Goal: Task Accomplishment & Management: Manage account settings

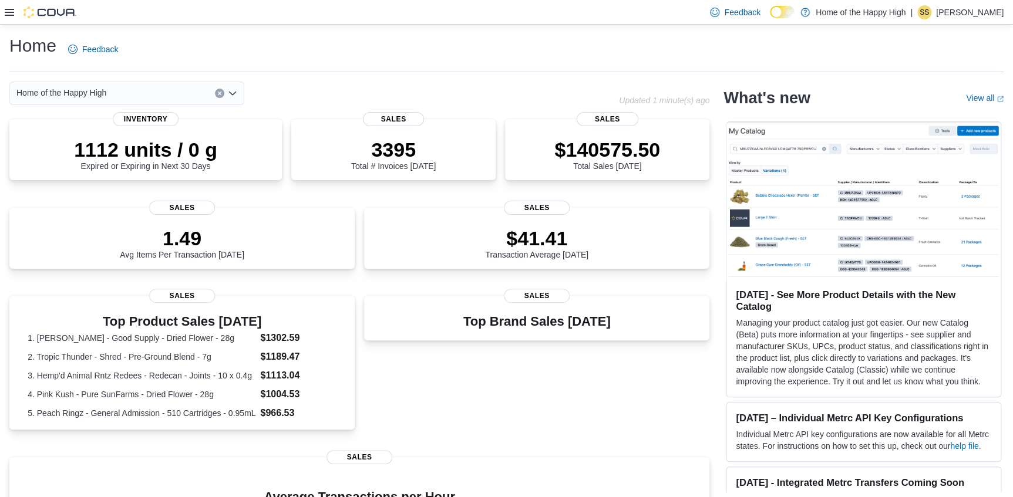
click at [10, 16] on icon at bounding box center [9, 12] width 9 height 9
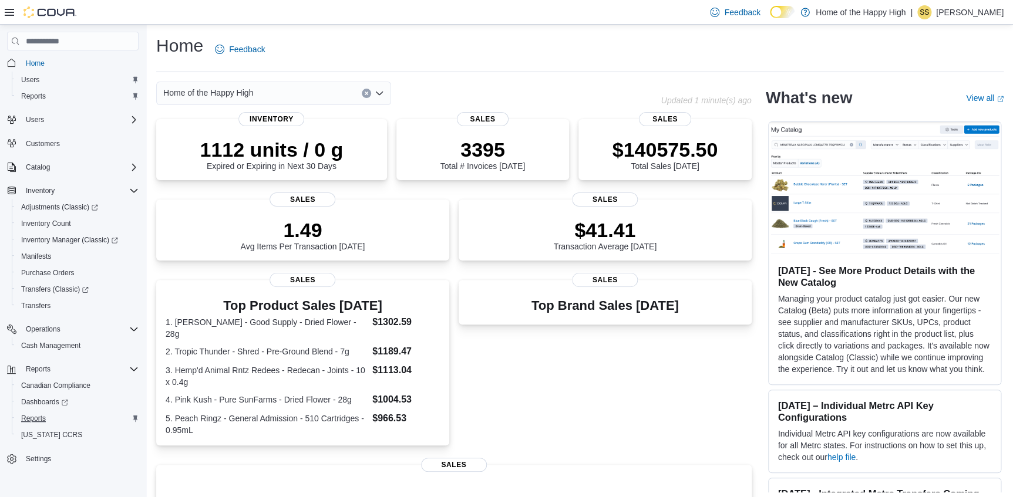
scroll to position [4, 0]
click at [41, 413] on span "Reports" at bounding box center [33, 417] width 25 height 9
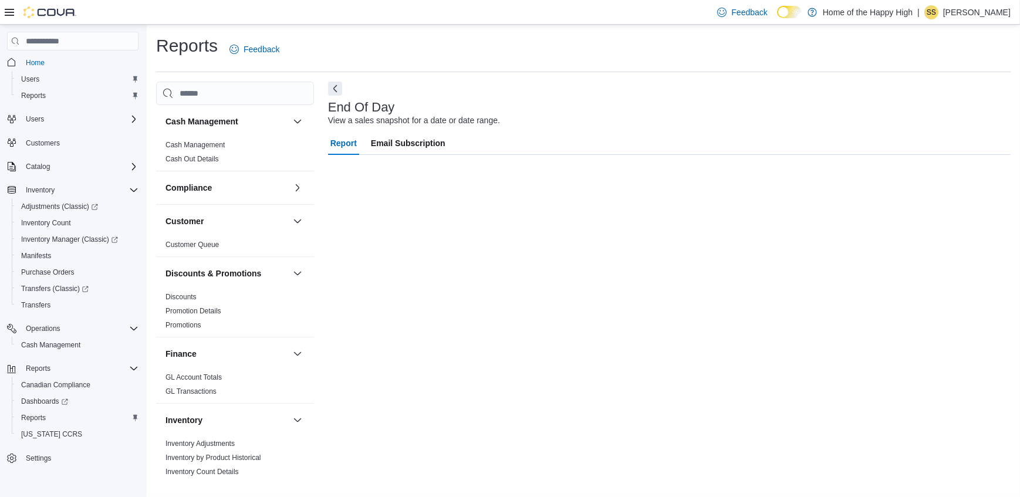
click at [9, 17] on div at bounding box center [41, 12] width 72 height 12
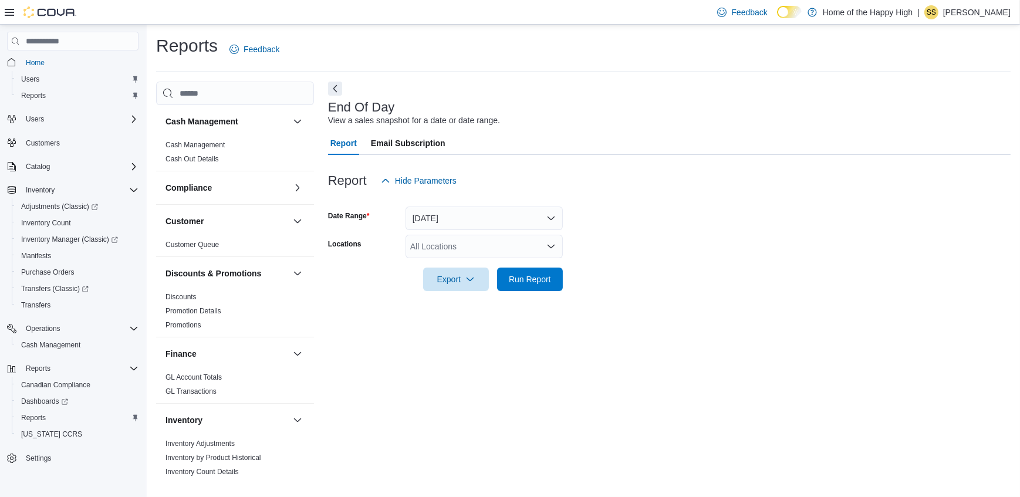
click at [548, 243] on icon "Open list of options" at bounding box center [550, 246] width 9 height 9
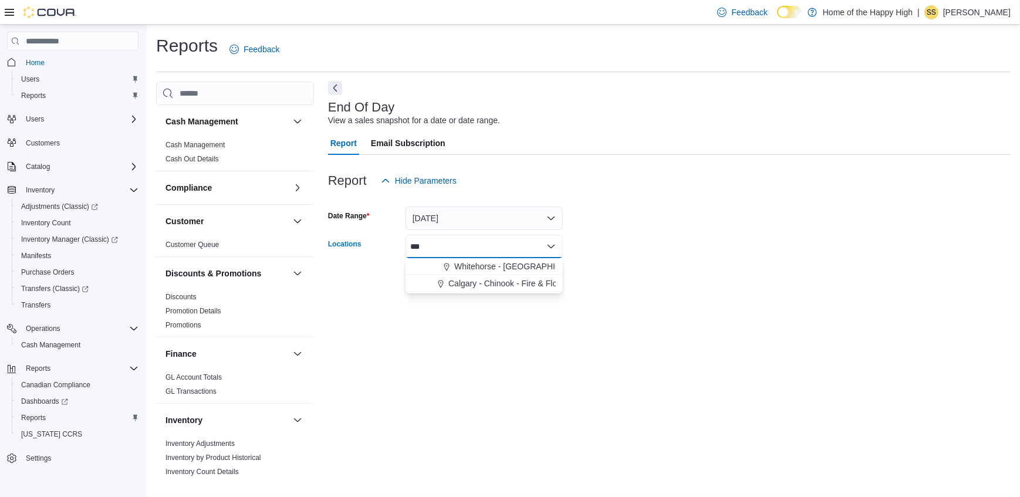
type input "***"
click at [335, 94] on button "Next" at bounding box center [335, 88] width 14 height 14
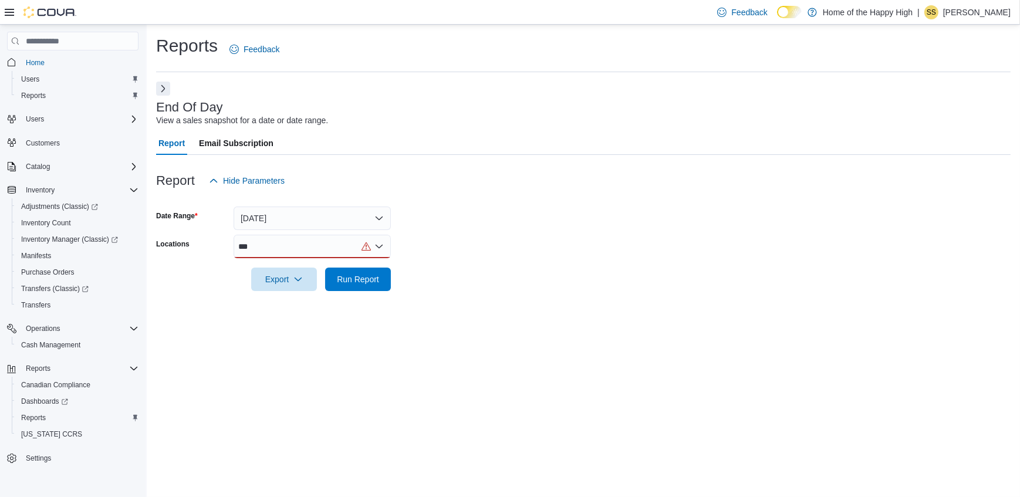
click at [5, 12] on icon at bounding box center [9, 12] width 9 height 7
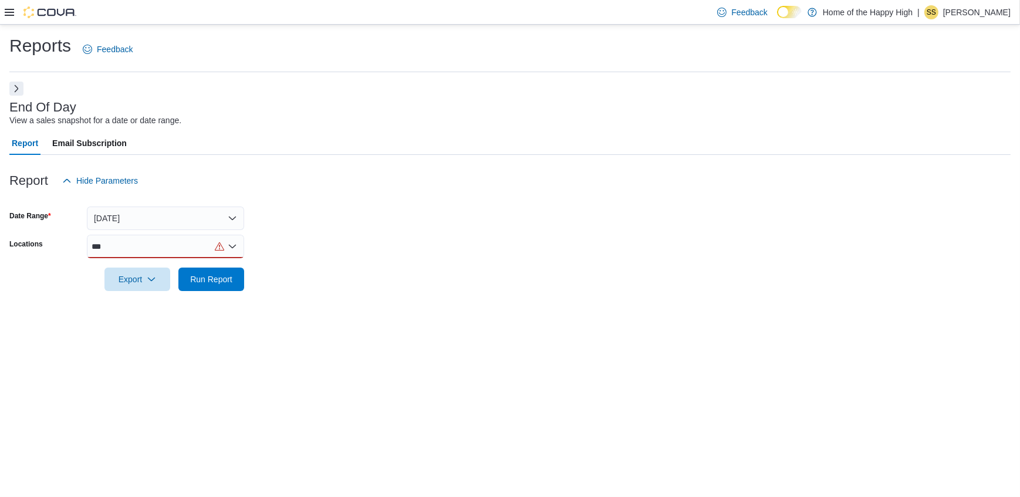
click at [112, 250] on div "***" at bounding box center [165, 246] width 157 height 23
click at [144, 266] on span "Whitehorse - Chilkoot Centre - Fire & Flower" at bounding box center [231, 267] width 191 height 12
click at [19, 306] on div "Reports Feedback End Of Day View a sales snapshot for a date or date range. Rep…" at bounding box center [510, 170] width 1020 height 290
click at [224, 264] on div at bounding box center [509, 262] width 1001 height 9
click at [196, 275] on span "Run Report" at bounding box center [211, 279] width 42 height 12
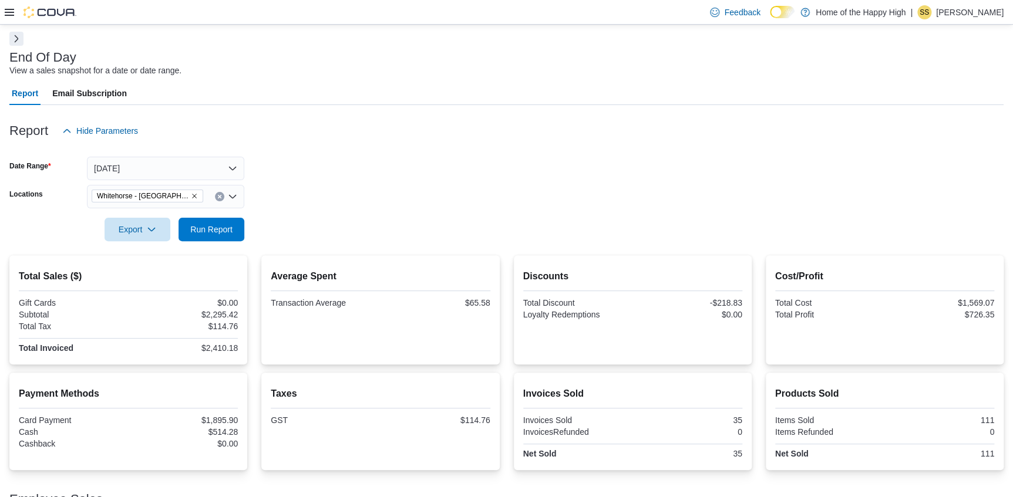
scroll to position [120, 0]
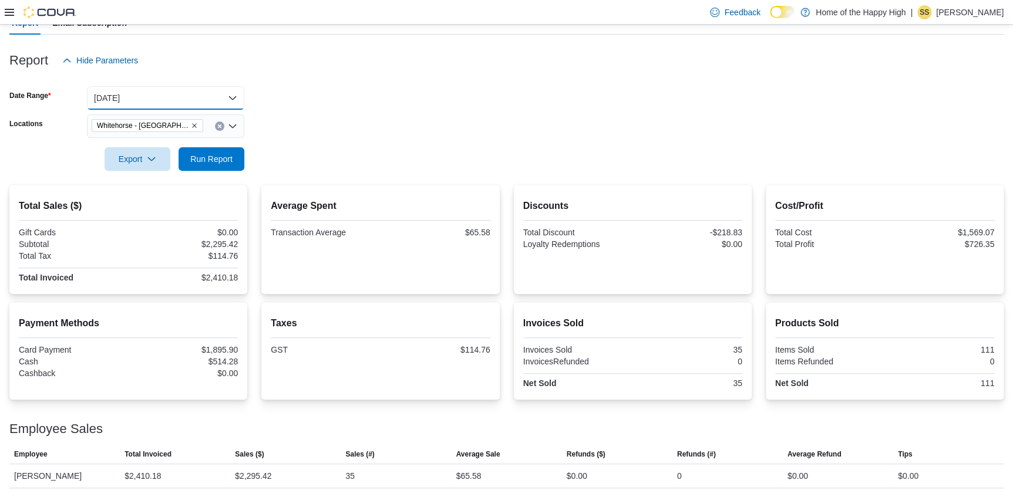
click at [125, 95] on button "Today" at bounding box center [165, 97] width 157 height 23
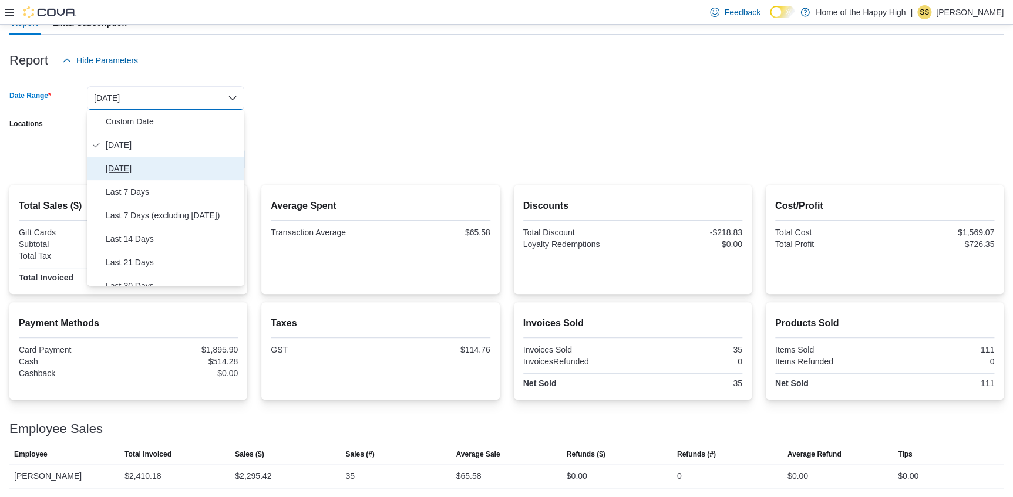
drag, startPoint x: 120, startPoint y: 160, endPoint x: 128, endPoint y: 160, distance: 8.2
click at [121, 160] on button "Yesterday" at bounding box center [165, 168] width 157 height 23
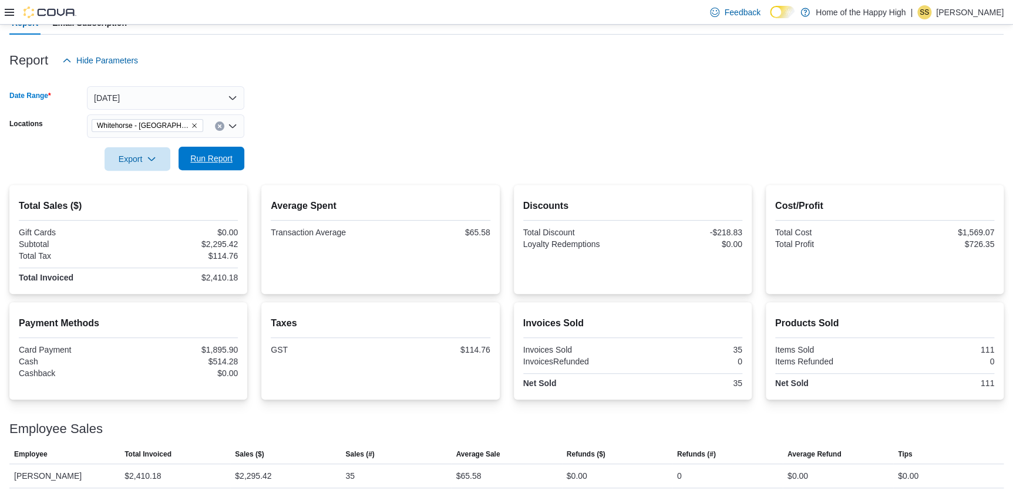
click at [225, 154] on span "Run Report" at bounding box center [211, 159] width 42 height 12
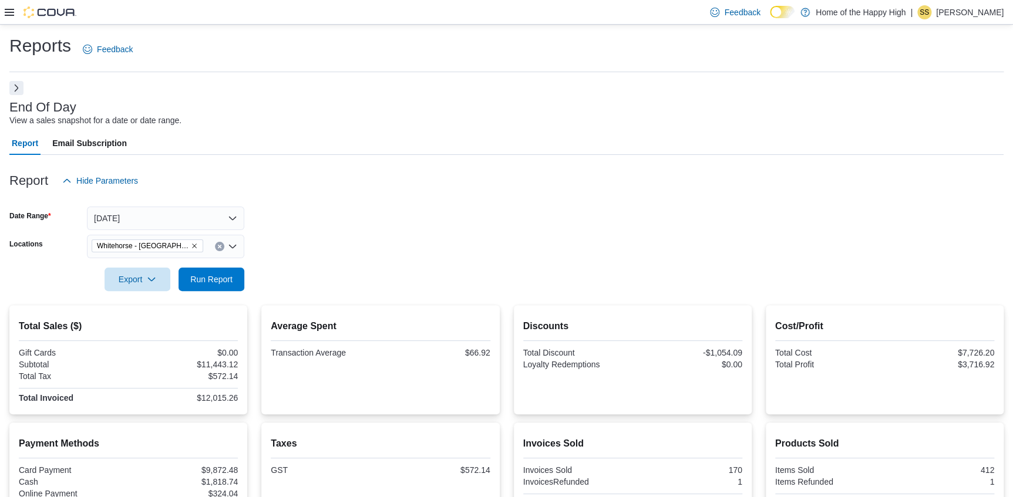
click at [16, 85] on button "Next" at bounding box center [16, 88] width 14 height 14
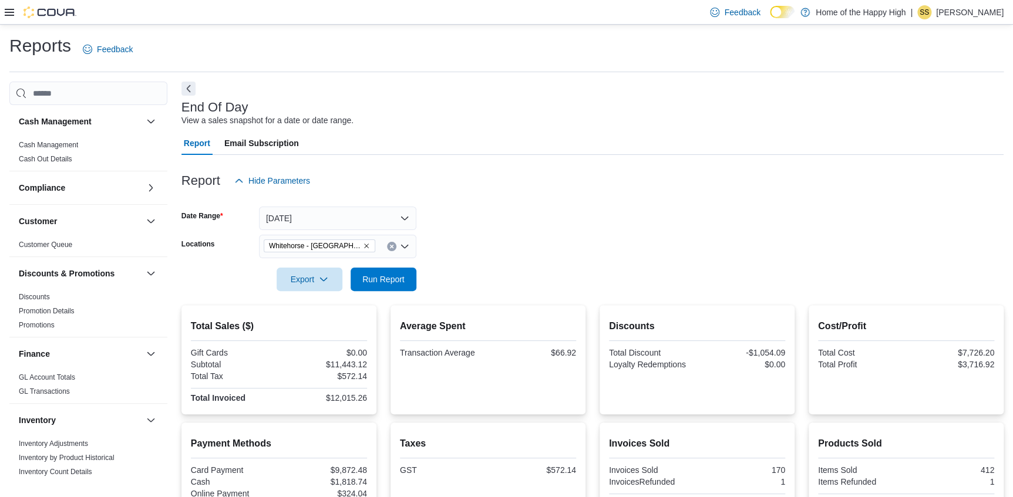
drag, startPoint x: 53, startPoint y: 143, endPoint x: 164, endPoint y: 83, distance: 126.6
click at [53, 143] on link "Cash Management" at bounding box center [48, 145] width 59 height 8
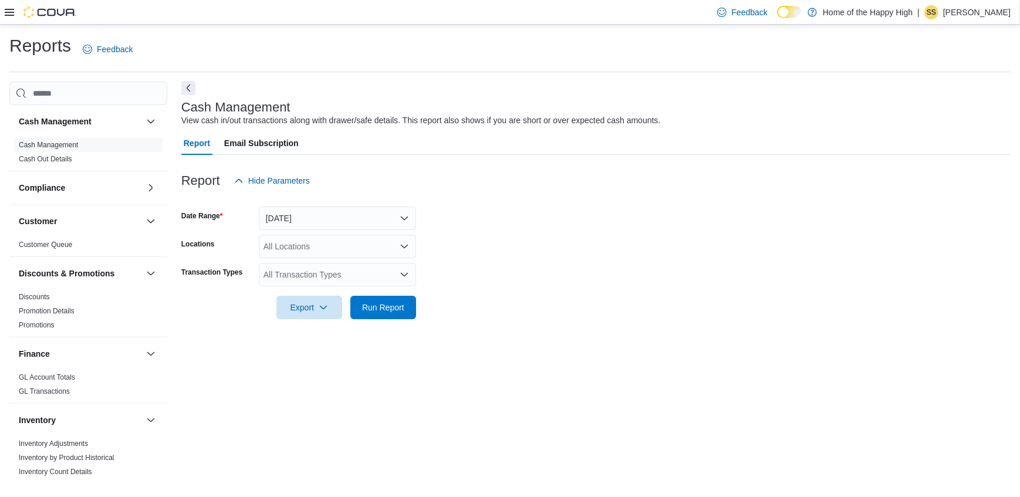
click at [193, 85] on button "Next" at bounding box center [188, 88] width 14 height 14
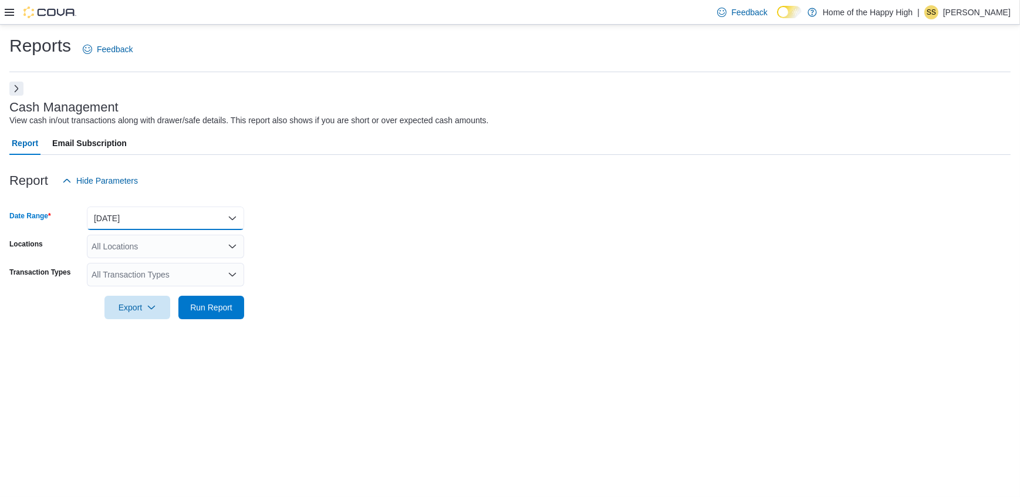
click at [110, 216] on button "Today" at bounding box center [165, 218] width 157 height 23
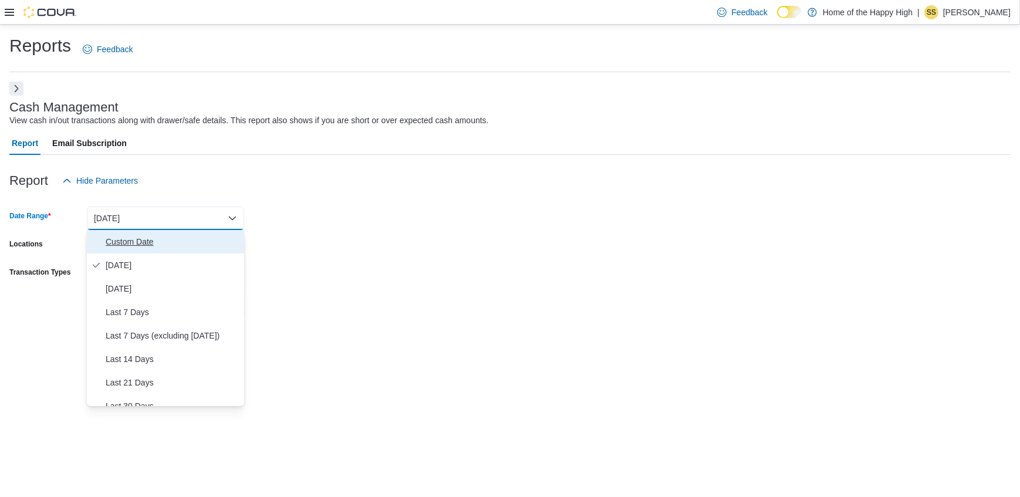
click at [113, 247] on span "Custom Date" at bounding box center [173, 242] width 134 height 14
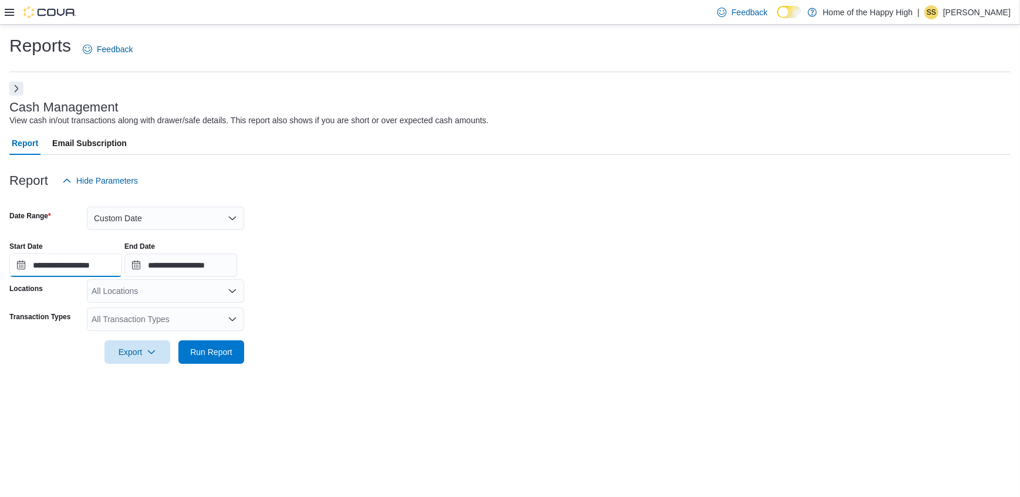
click at [70, 264] on input "**********" at bounding box center [65, 265] width 113 height 23
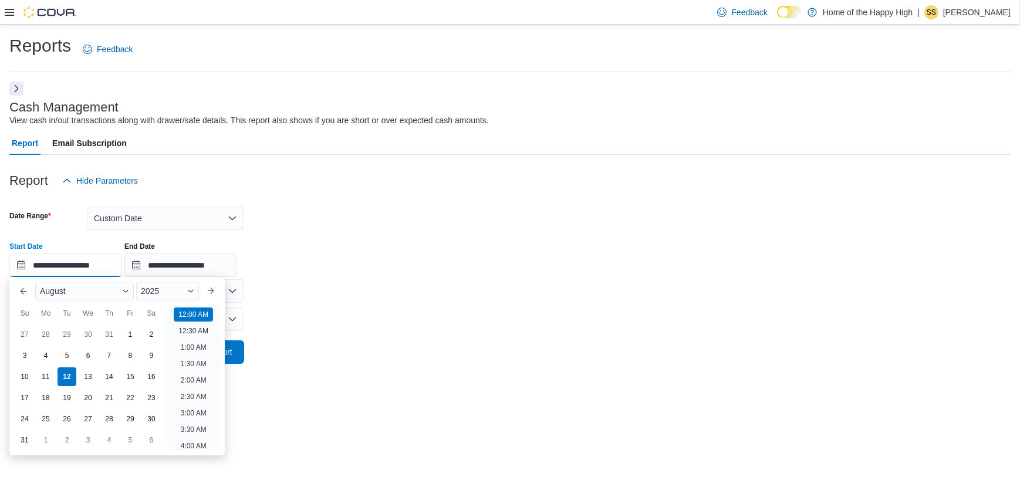
scroll to position [36, 0]
click at [123, 329] on div "1" at bounding box center [130, 335] width 21 height 21
type input "**********"
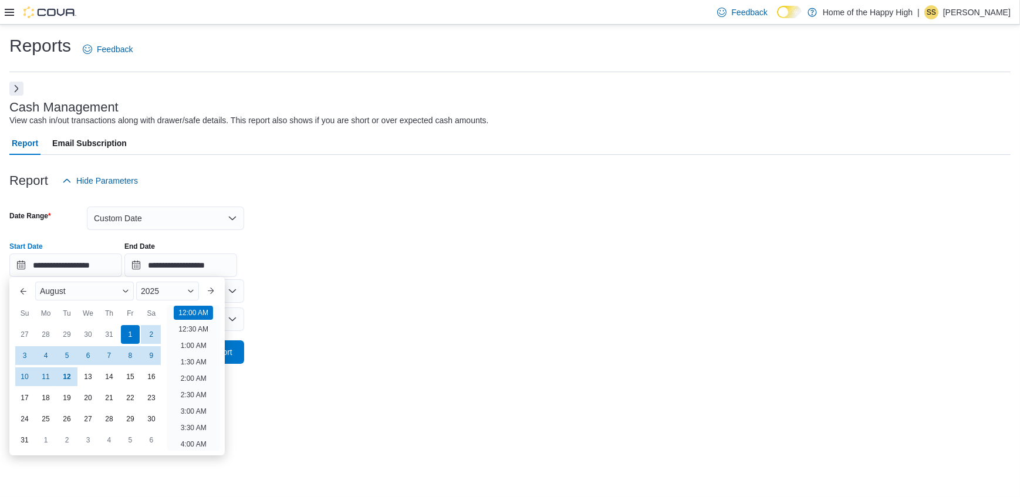
click at [238, 134] on div "Report Email Subscription" at bounding box center [509, 142] width 1001 height 23
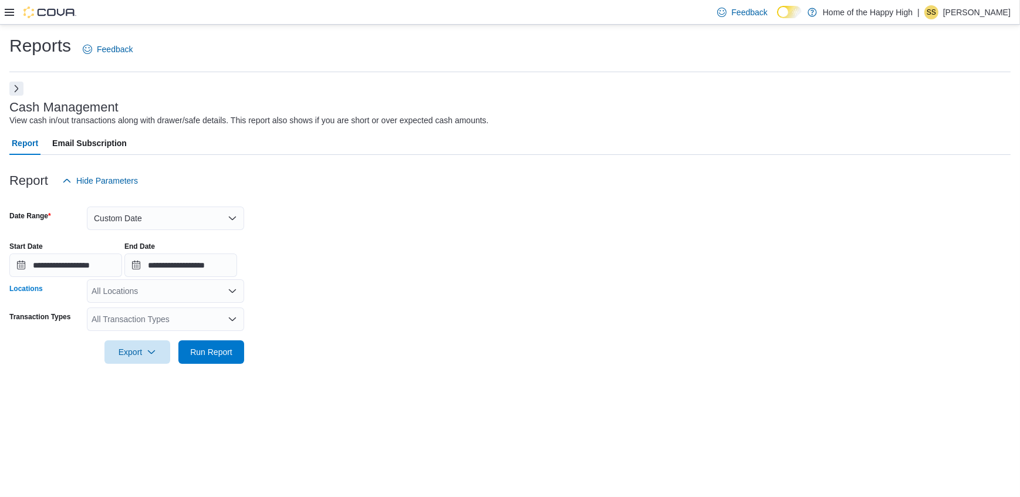
click at [110, 295] on div "All Locations" at bounding box center [165, 290] width 157 height 23
type input "****"
click at [117, 311] on div "Whitehorse - Chilkoot Centre - Fire & Flower" at bounding box center [165, 311] width 143 height 12
drag, startPoint x: 45, startPoint y: 365, endPoint x: 150, endPoint y: 364, distance: 104.5
click at [45, 365] on div at bounding box center [509, 371] width 1001 height 14
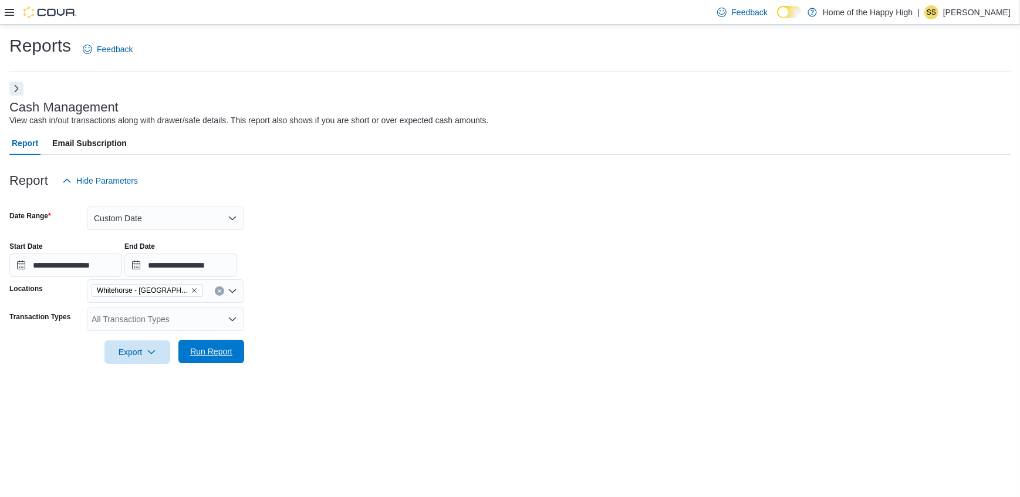
click at [185, 352] on button "Run Report" at bounding box center [211, 351] width 66 height 23
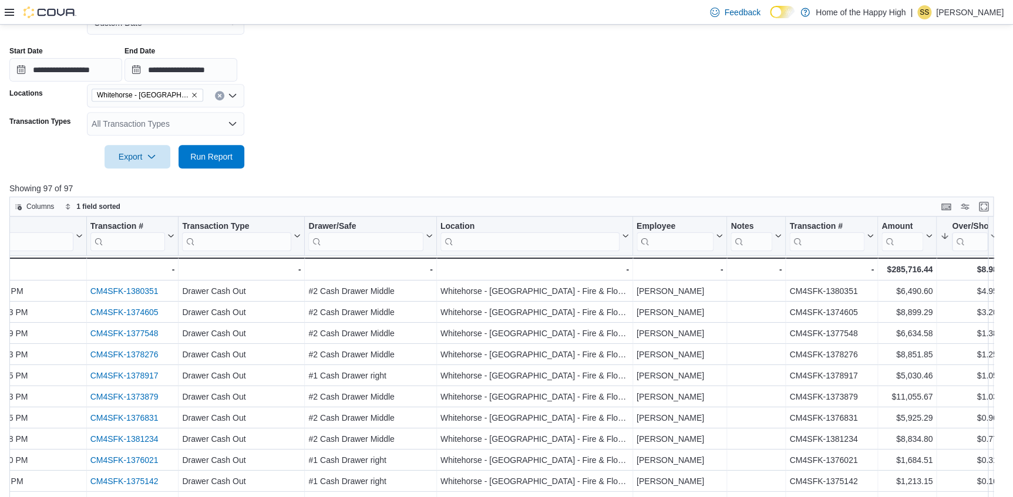
scroll to position [195, 0]
click at [84, 69] on input "**********" at bounding box center [65, 70] width 113 height 23
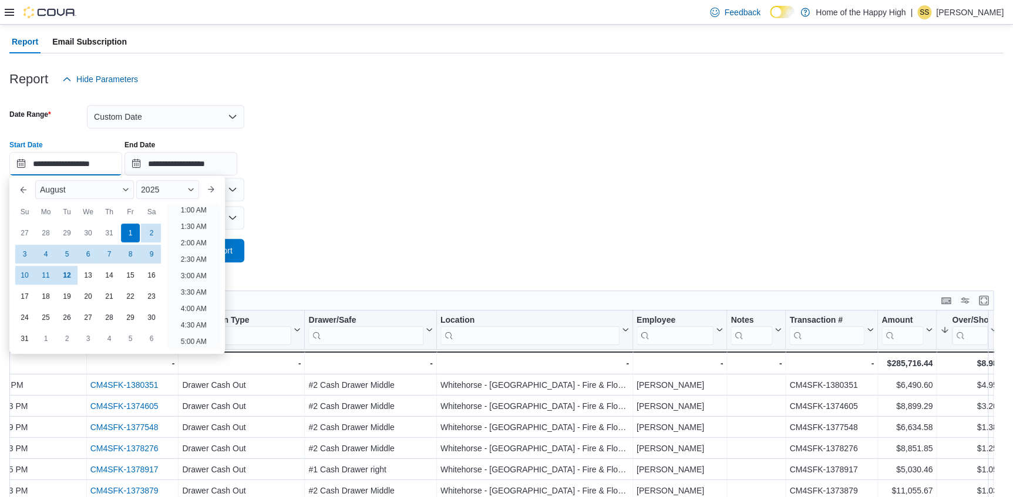
scroll to position [88, 0]
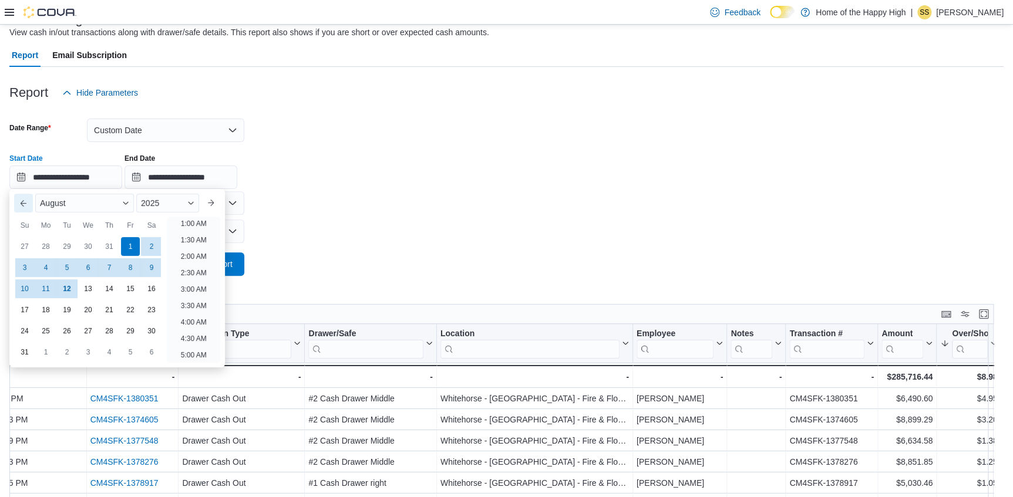
click at [25, 205] on button "Previous Month" at bounding box center [23, 203] width 19 height 19
type input "**********"
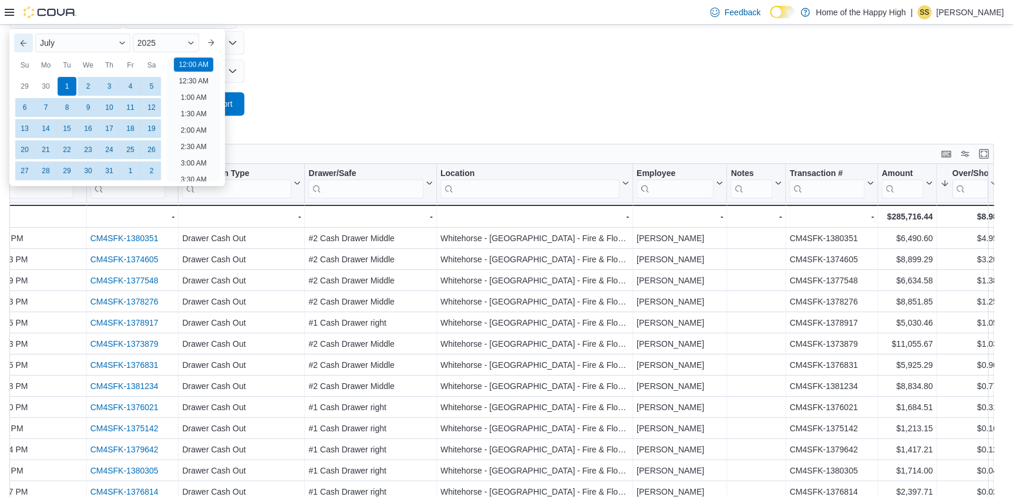
scroll to position [195, 0]
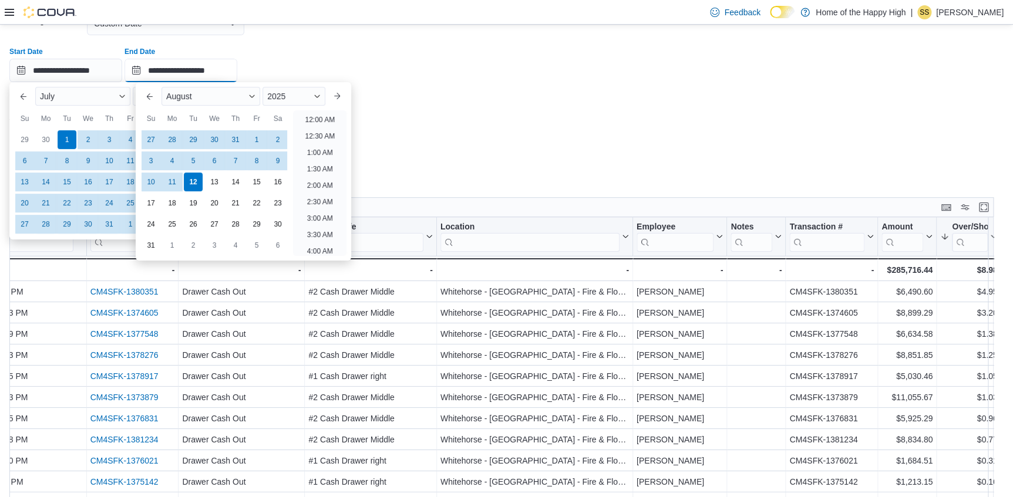
click at [203, 76] on input "**********" at bounding box center [180, 70] width 113 height 23
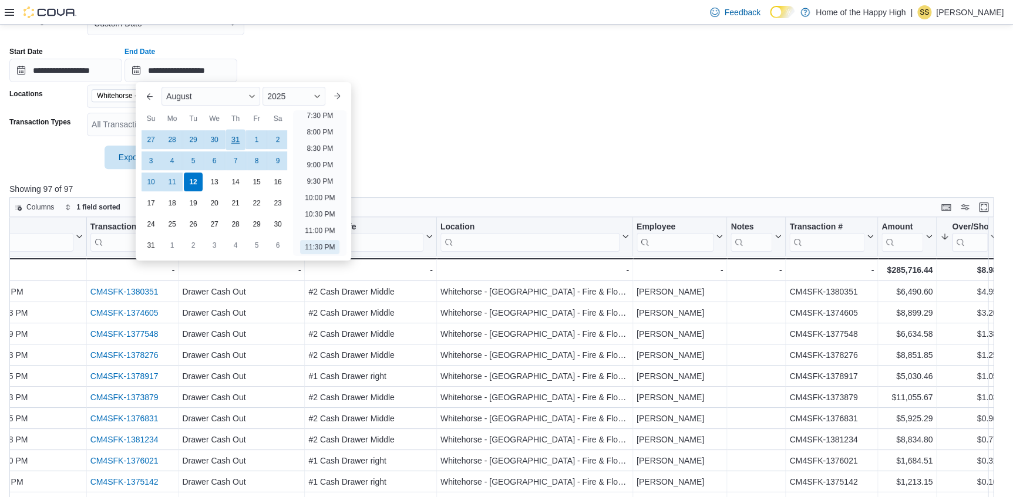
click at [238, 140] on div "31" at bounding box center [235, 140] width 21 height 21
type input "**********"
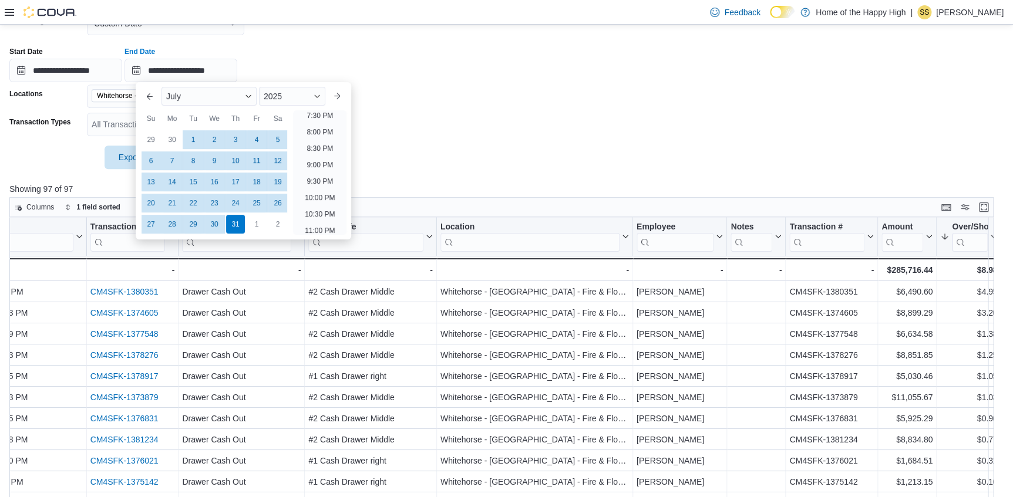
click at [470, 43] on div "**********" at bounding box center [506, 60] width 994 height 45
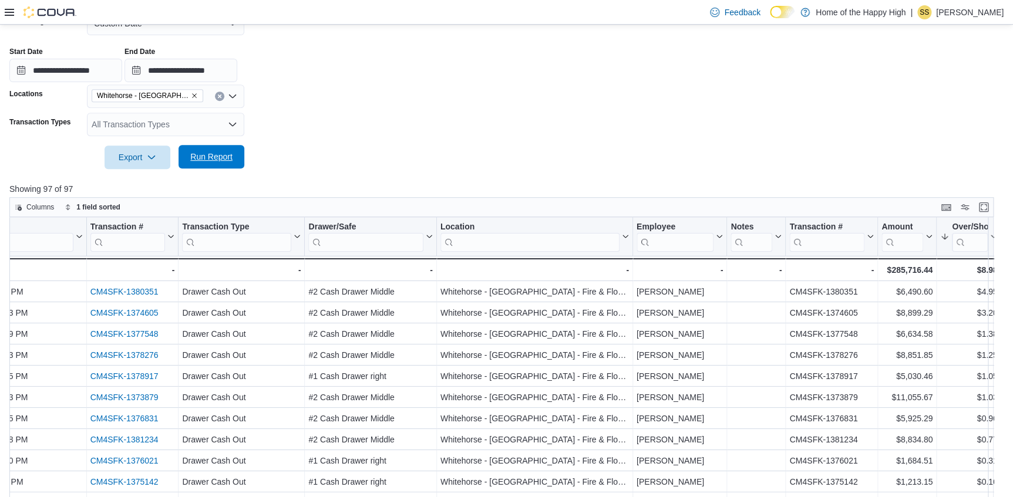
click at [228, 155] on span "Run Report" at bounding box center [211, 157] width 42 height 12
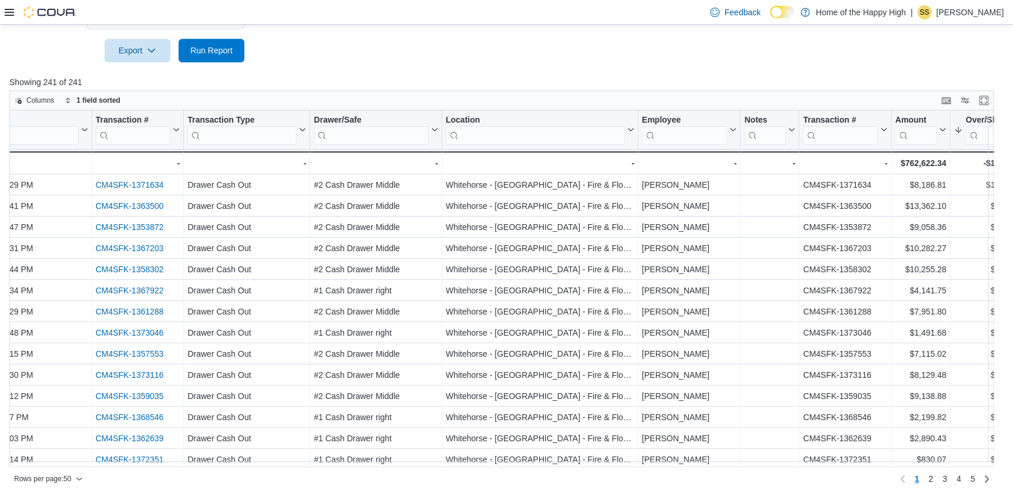
scroll to position [0, 74]
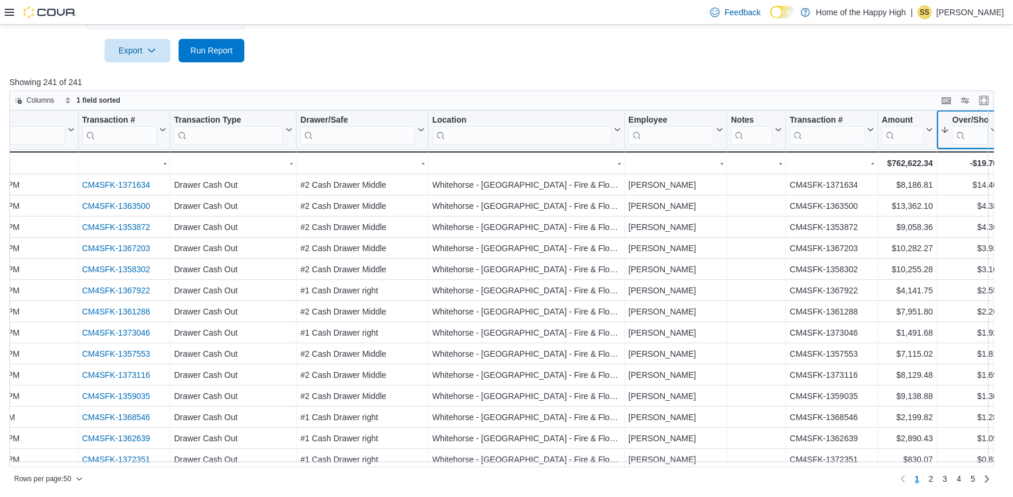
click at [986, 135] on button "Over/Short" at bounding box center [968, 130] width 57 height 30
click at [982, 174] on span "Sort Low-High" at bounding box center [971, 174] width 45 height 9
click at [984, 136] on button "Over/Short" at bounding box center [968, 130] width 57 height 30
click at [982, 185] on span "Sort High-Low" at bounding box center [971, 188] width 45 height 9
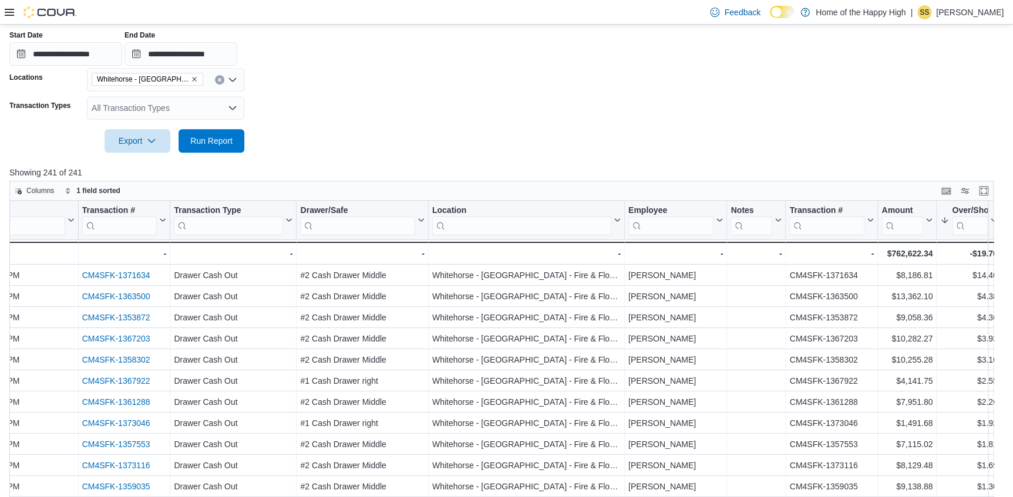
scroll to position [195, 0]
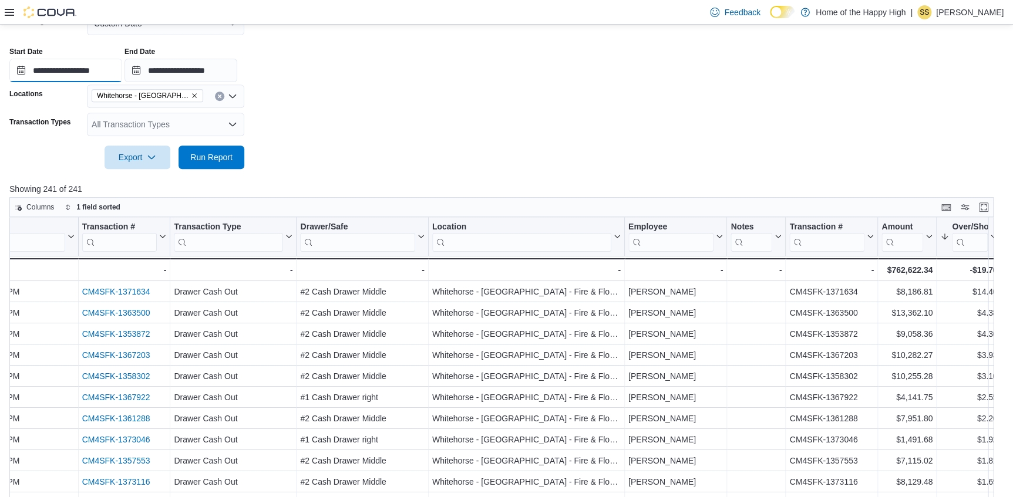
click at [55, 75] on input "**********" at bounding box center [65, 70] width 113 height 23
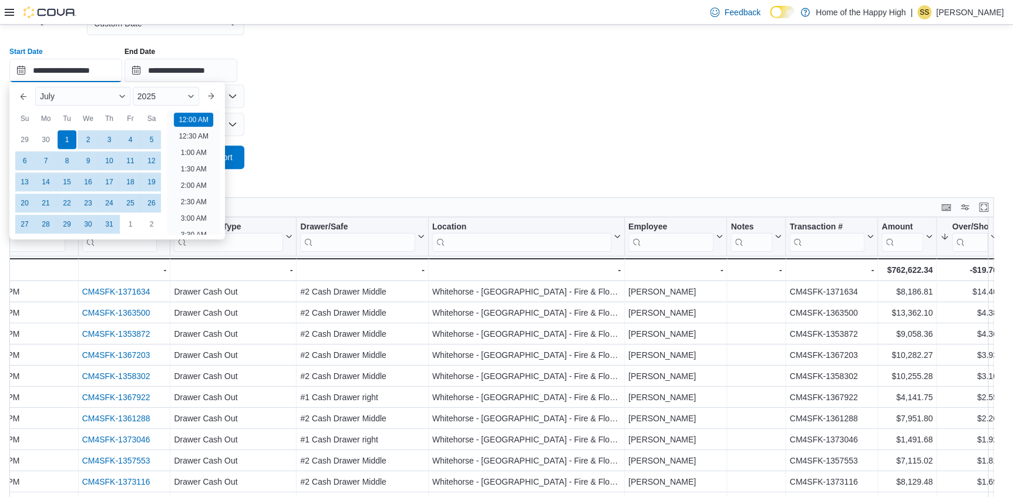
scroll to position [36, 0]
click at [27, 95] on button "Previous Month" at bounding box center [23, 96] width 19 height 19
type input "**********"
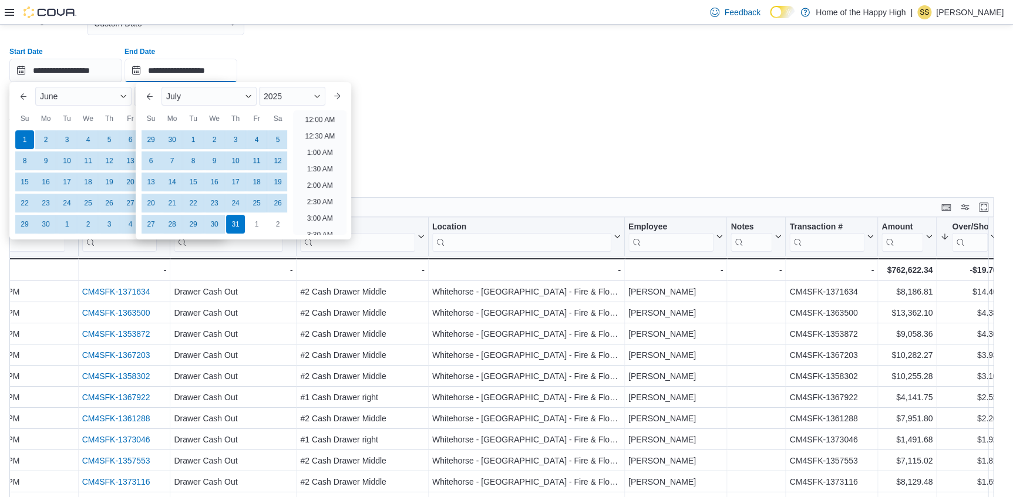
click at [177, 61] on input "**********" at bounding box center [180, 70] width 113 height 23
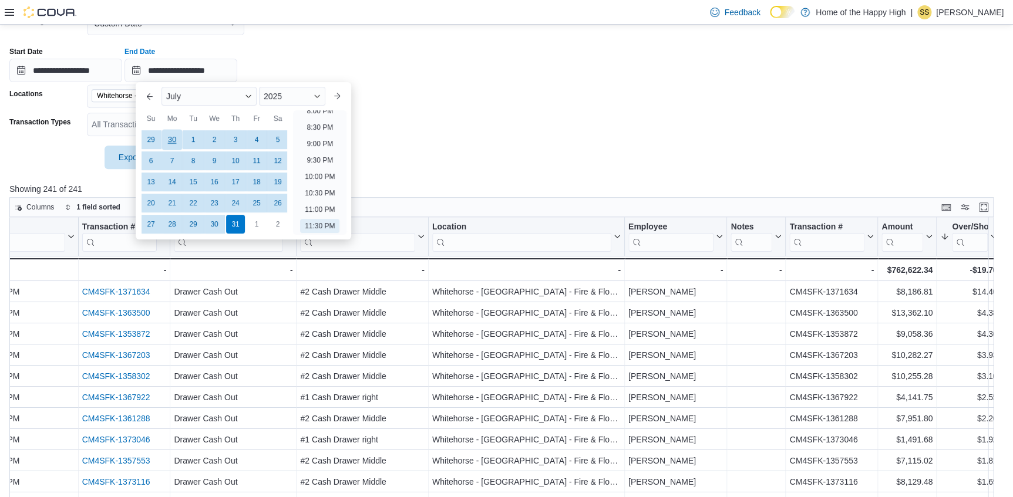
click at [168, 136] on div "30" at bounding box center [171, 140] width 21 height 21
type input "**********"
click at [365, 79] on div "**********" at bounding box center [506, 60] width 994 height 45
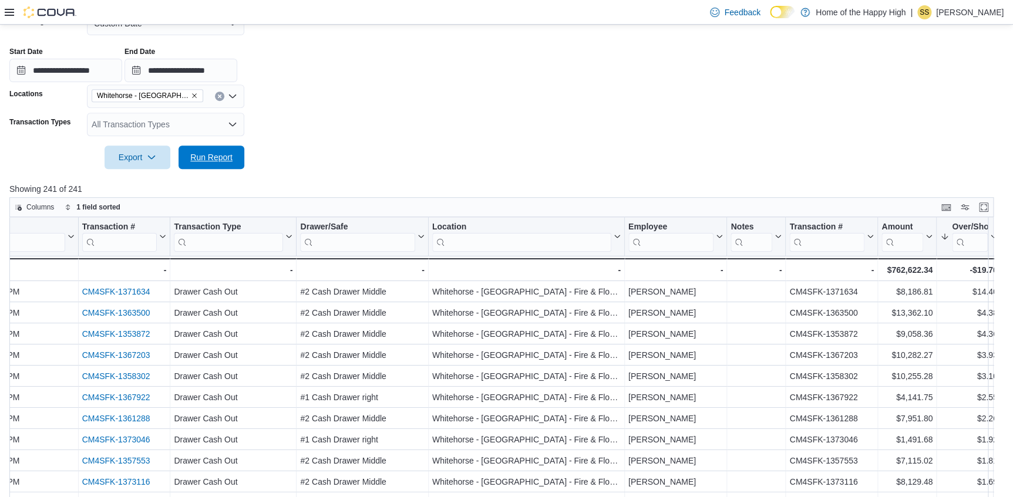
drag, startPoint x: 217, startPoint y: 153, endPoint x: 254, endPoint y: 165, distance: 38.8
click at [217, 154] on span "Run Report" at bounding box center [211, 157] width 42 height 12
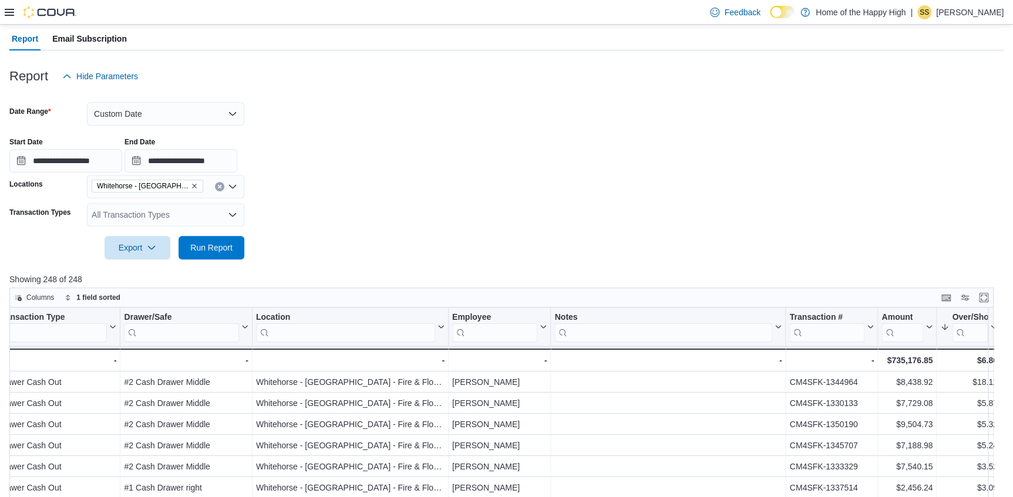
scroll to position [35, 0]
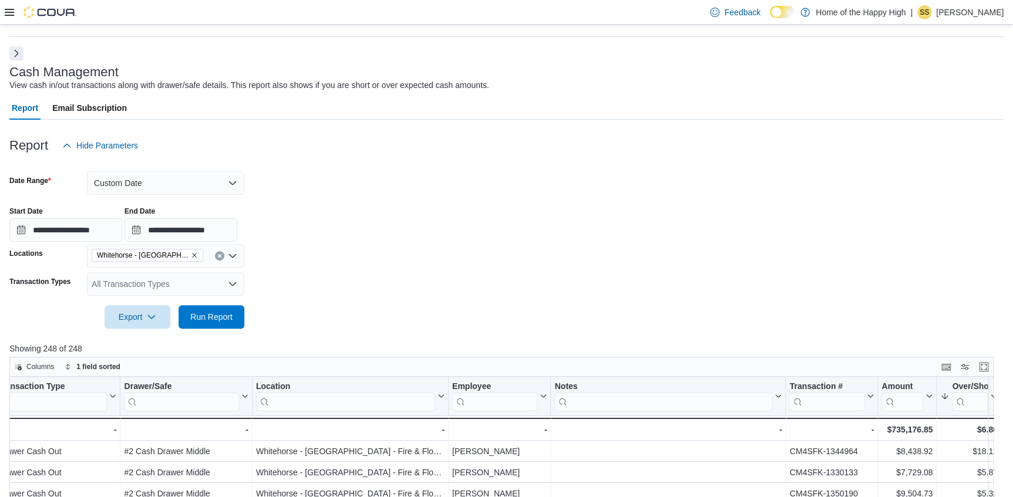
click at [11, 8] on icon at bounding box center [9, 12] width 9 height 9
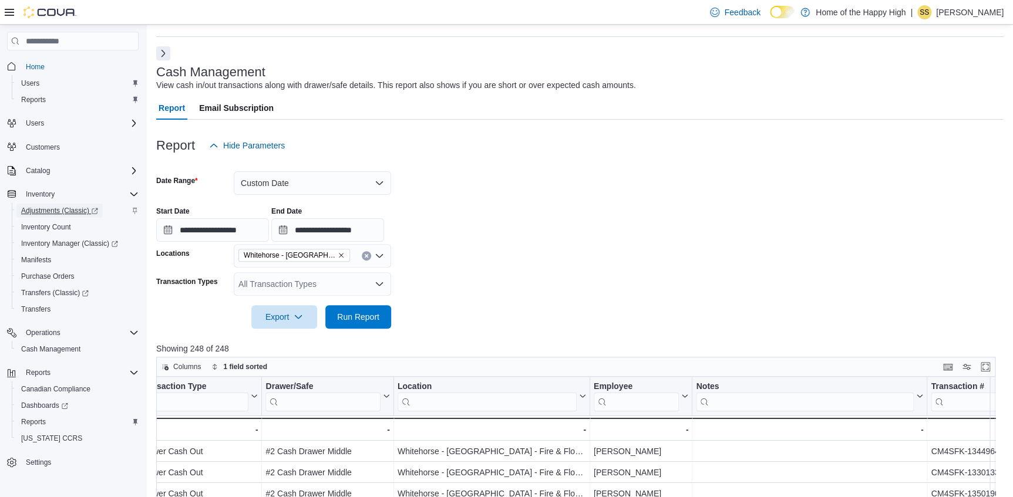
click at [74, 204] on span "Adjustments (Classic)" at bounding box center [59, 211] width 77 height 14
click at [161, 60] on div at bounding box center [579, 62] width 847 height 5
click at [161, 54] on button "Next" at bounding box center [163, 53] width 14 height 14
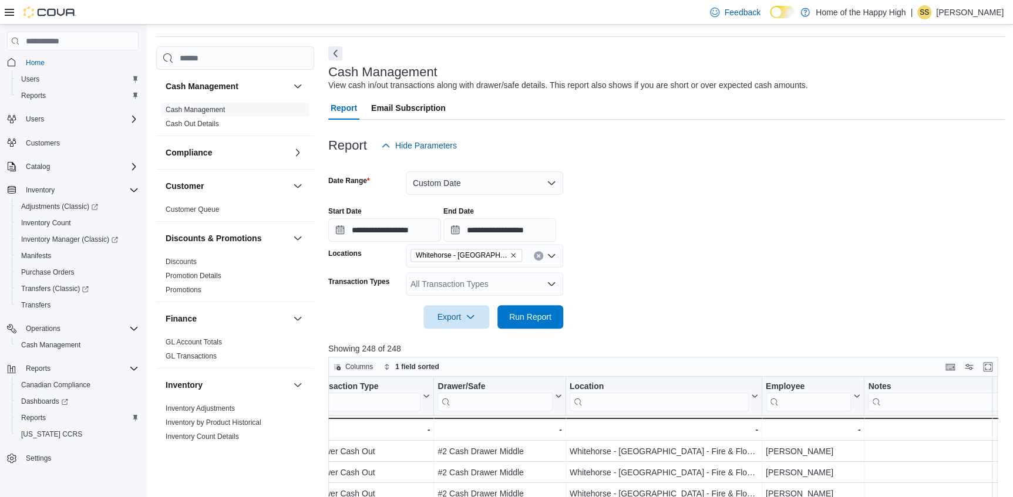
click at [5, 12] on icon at bounding box center [9, 12] width 9 height 9
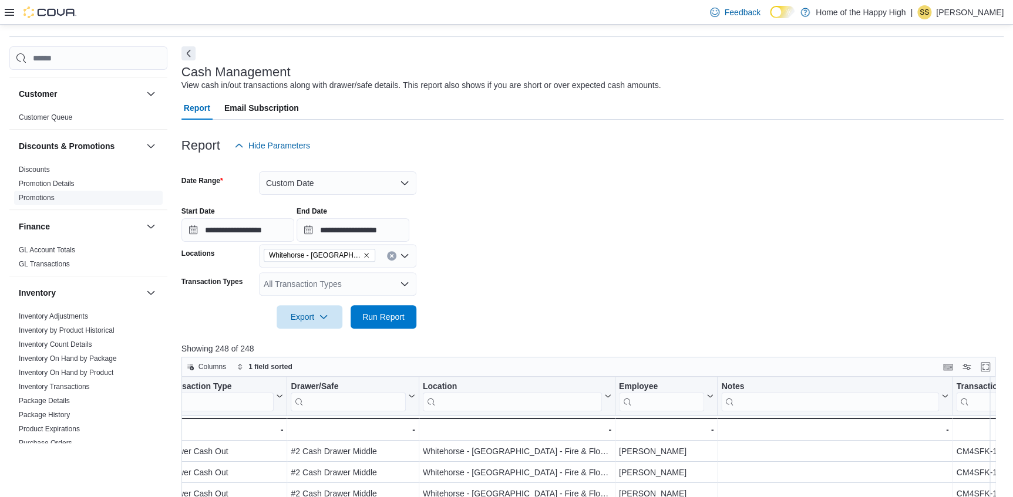
scroll to position [160, 0]
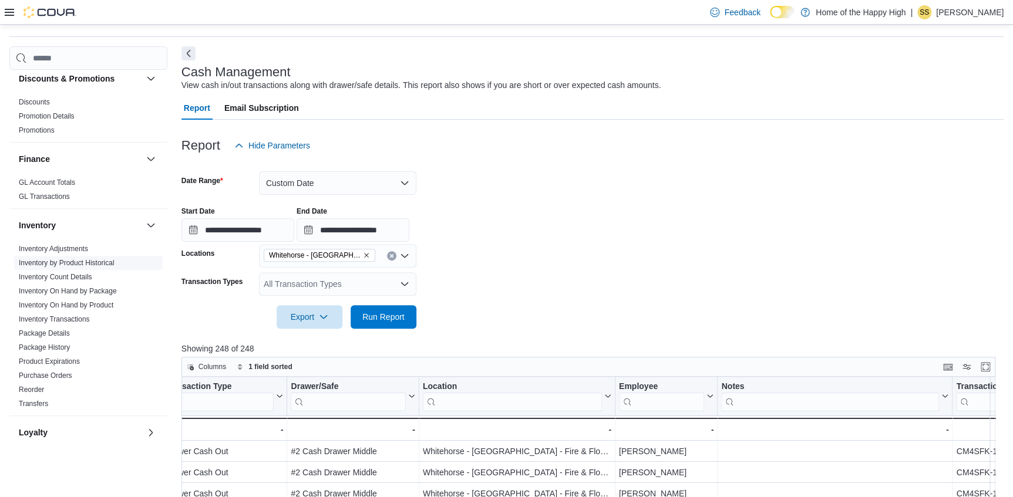
click at [95, 291] on link "Inventory On Hand by Package" at bounding box center [68, 291] width 98 height 8
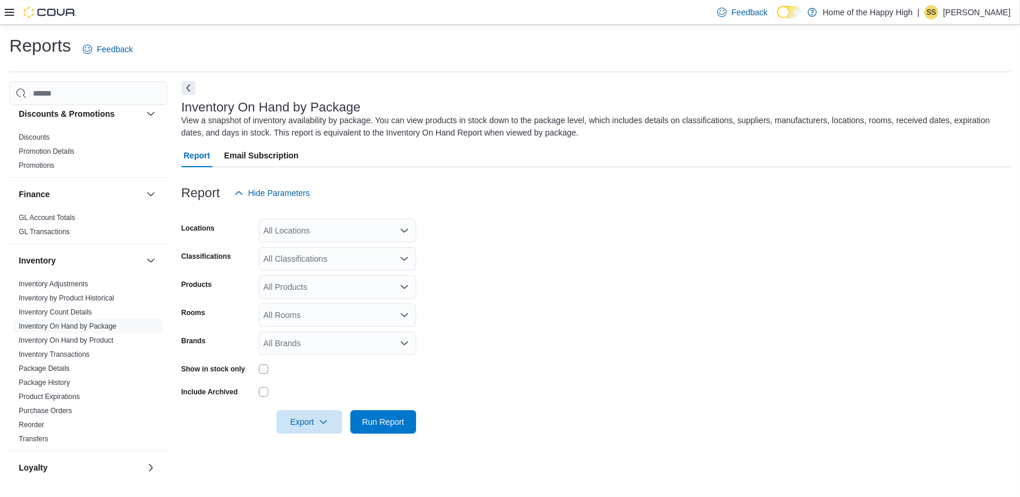
click at [188, 86] on button "Next" at bounding box center [188, 88] width 14 height 14
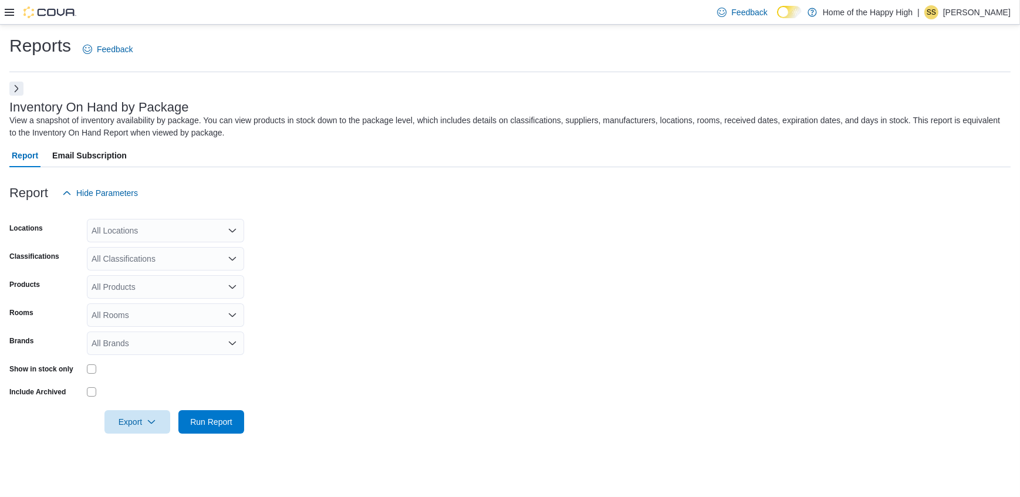
click at [112, 235] on div "All Locations" at bounding box center [165, 230] width 157 height 23
type input "*****"
click at [134, 249] on span "Choose from the following options" at bounding box center [129, 251] width 12 height 12
click at [175, 175] on div at bounding box center [509, 174] width 1001 height 14
click at [128, 257] on div "All Classifications" at bounding box center [165, 258] width 157 height 23
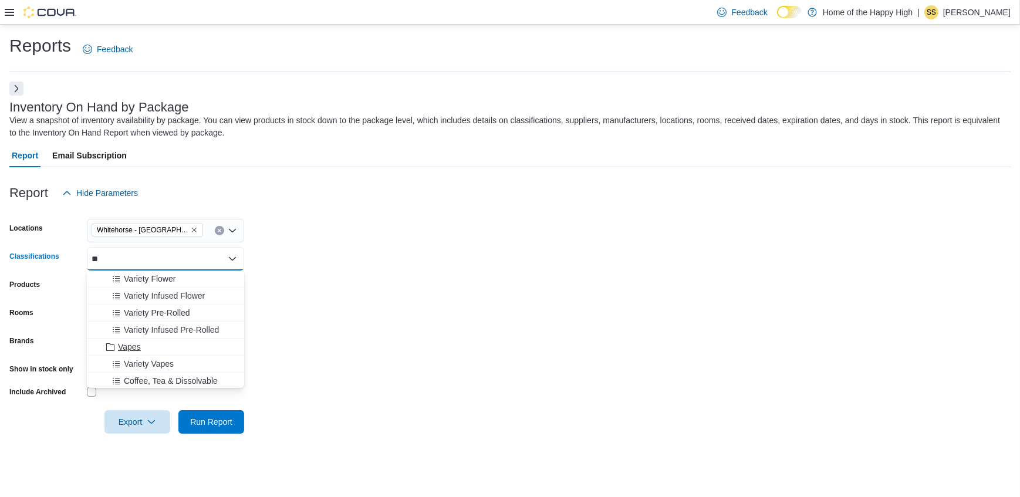
type input "**"
click at [129, 345] on span "Vapes" at bounding box center [129, 347] width 23 height 12
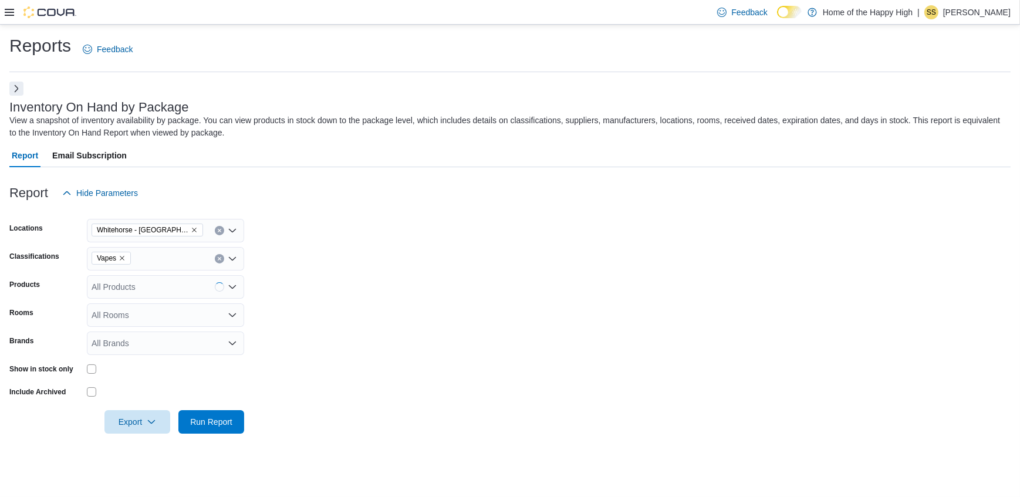
click at [76, 282] on div "Products" at bounding box center [45, 286] width 73 height 23
click at [233, 414] on span "Run Report" at bounding box center [211, 421] width 52 height 23
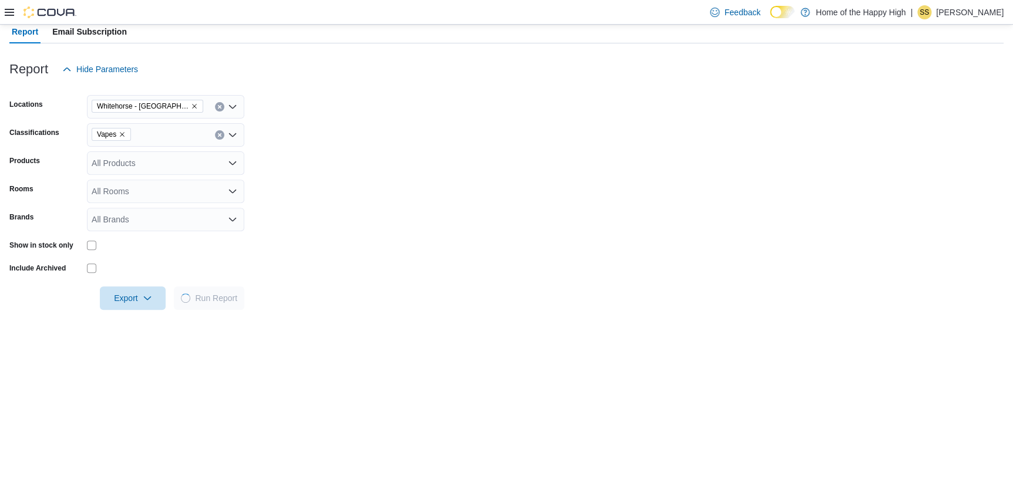
scroll to position [266, 0]
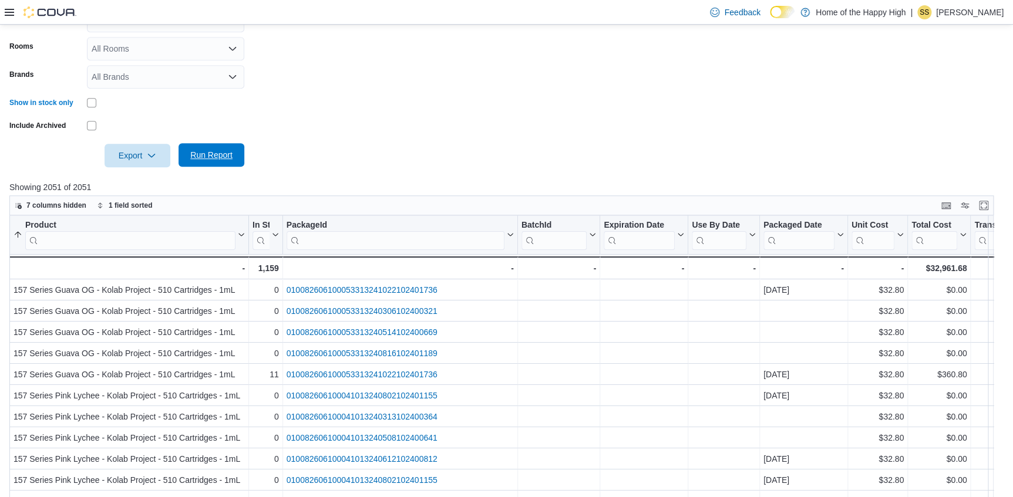
click at [198, 162] on span "Run Report" at bounding box center [211, 154] width 52 height 23
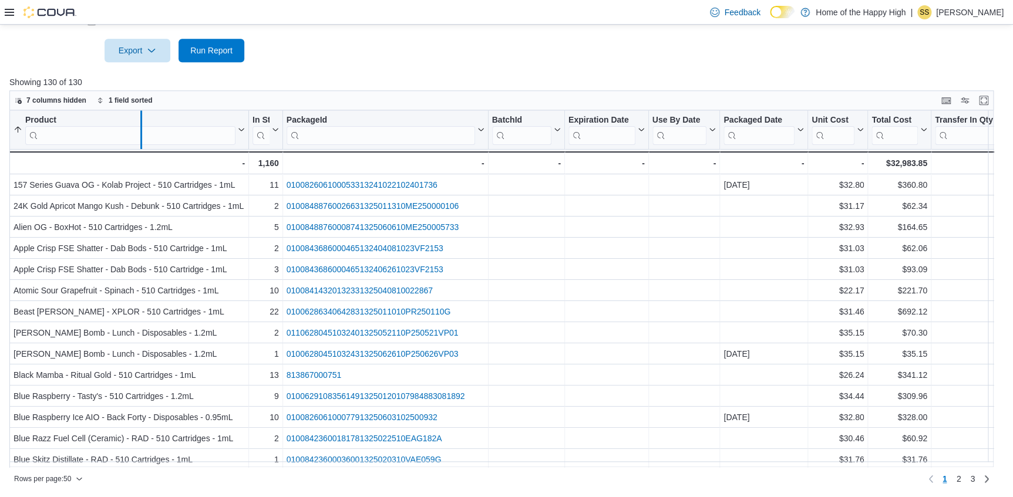
drag, startPoint x: 251, startPoint y: 119, endPoint x: 129, endPoint y: 144, distance: 125.3
click at [136, 140] on div at bounding box center [140, 129] width 9 height 39
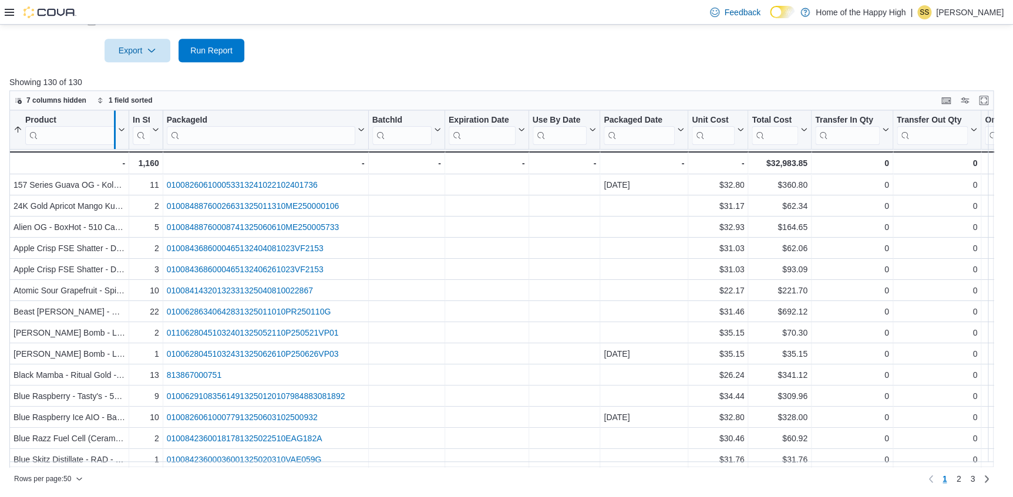
drag, startPoint x: 130, startPoint y: 130, endPoint x: 116, endPoint y: 134, distance: 14.5
click at [116, 134] on div at bounding box center [114, 129] width 9 height 39
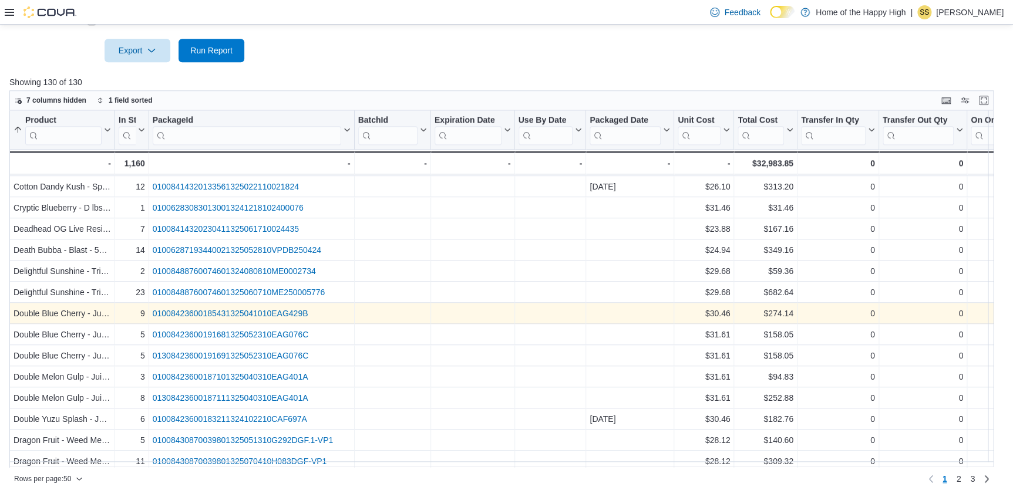
scroll to position [769, 0]
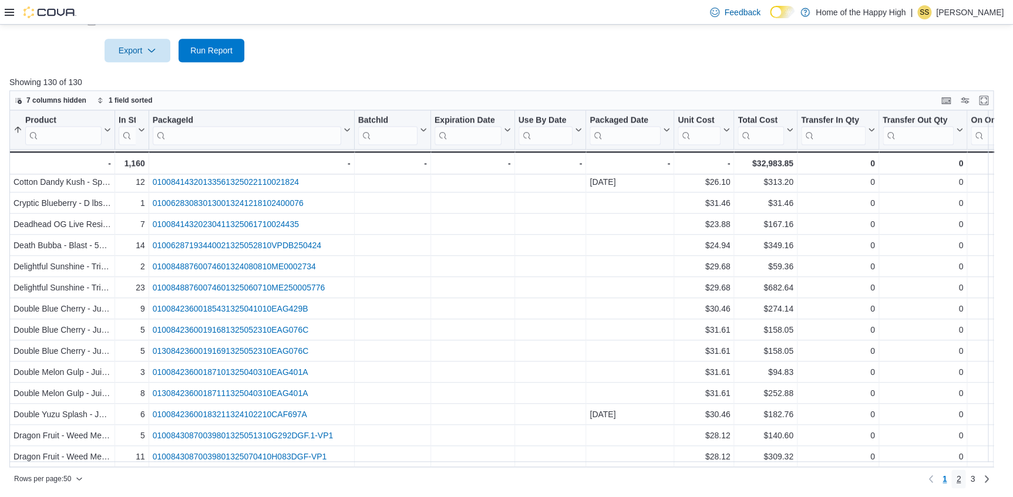
click at [965, 480] on link "2" at bounding box center [958, 479] width 14 height 19
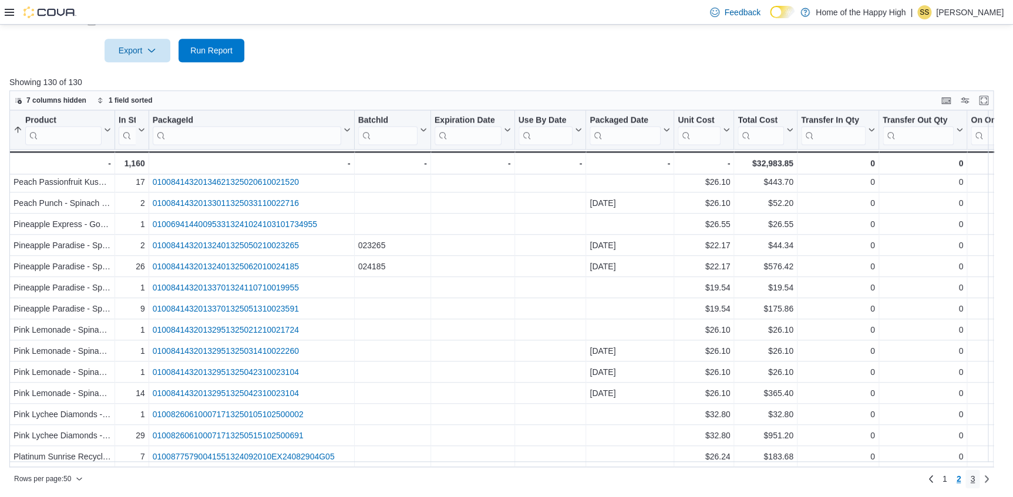
click at [979, 475] on link "3" at bounding box center [972, 479] width 14 height 19
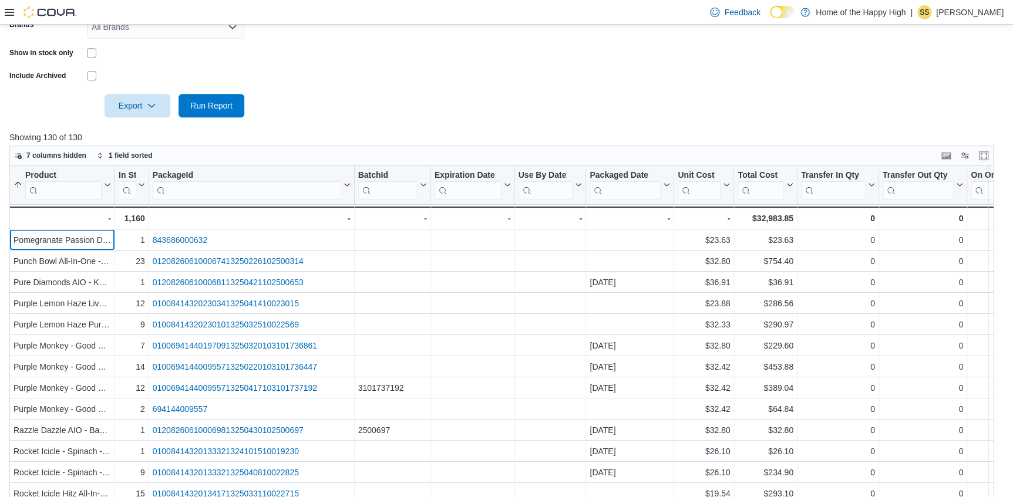
scroll to position [265, 0]
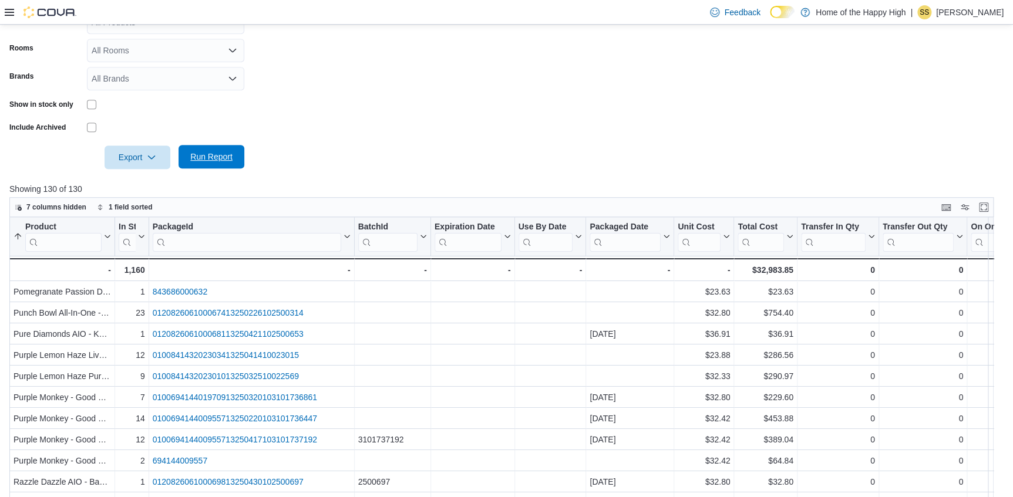
click at [207, 156] on span "Run Report" at bounding box center [211, 157] width 42 height 12
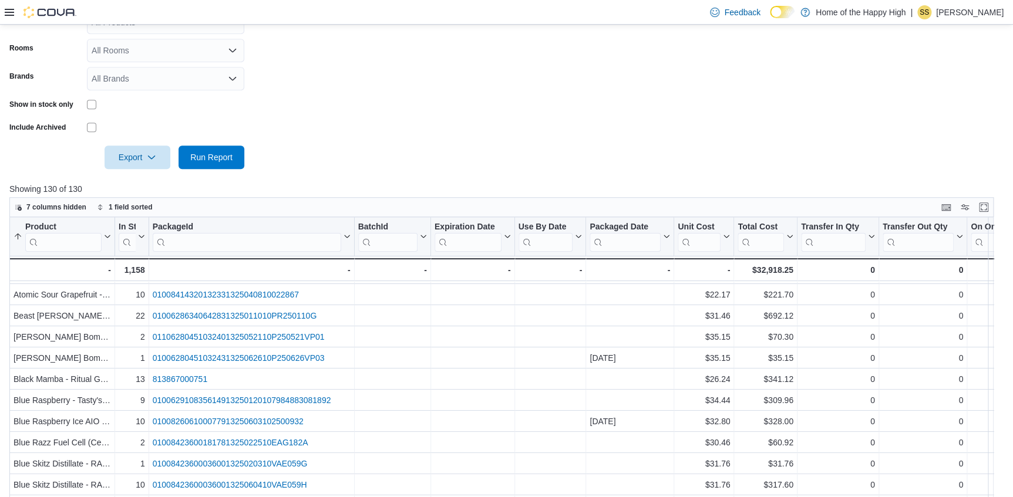
scroll to position [106, 0]
drag, startPoint x: 638, startPoint y: 131, endPoint x: 531, endPoint y: 140, distance: 107.2
click at [634, 131] on form "Locations Whitehorse - Chilkoot Centre - Fire & Flower Classifications Vapes Pr…" at bounding box center [506, 54] width 994 height 229
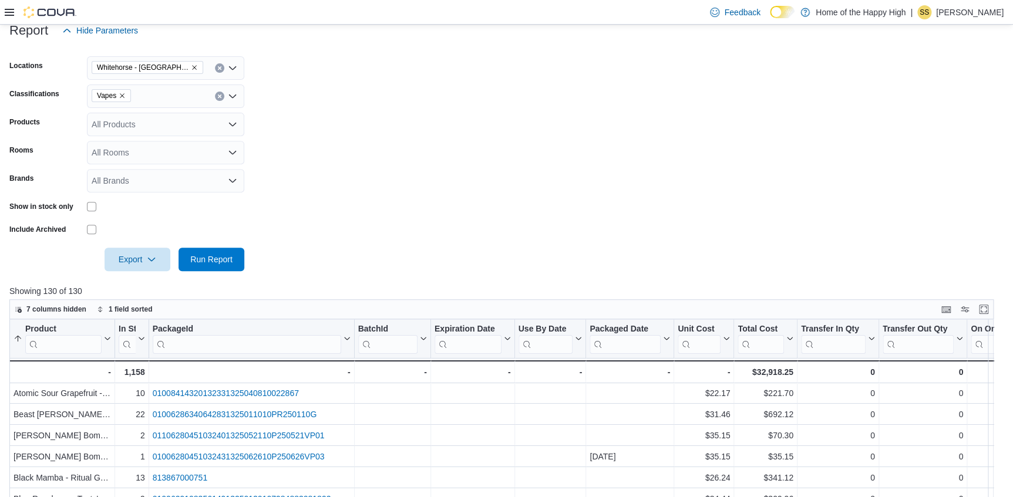
scroll to position [158, 0]
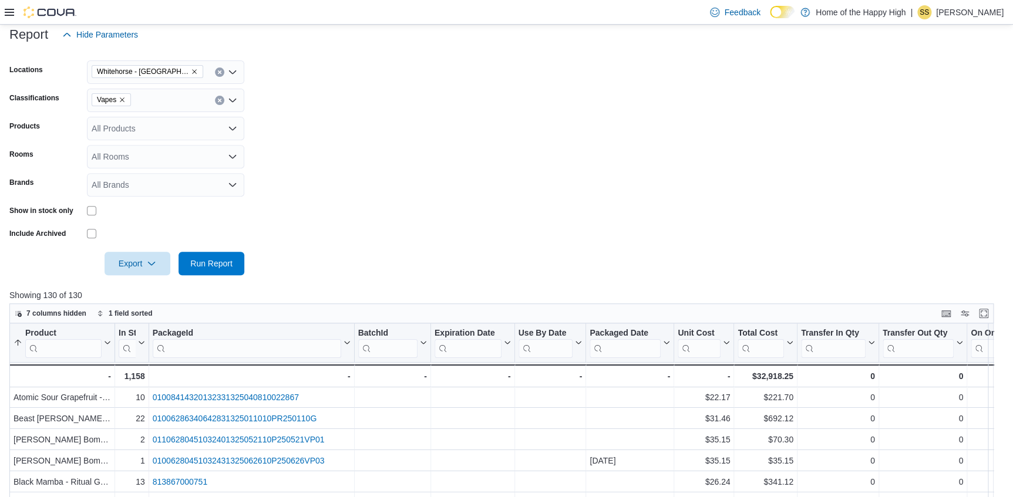
click at [123, 102] on icon "Remove Vapes from selection in this group" at bounding box center [122, 99] width 7 height 7
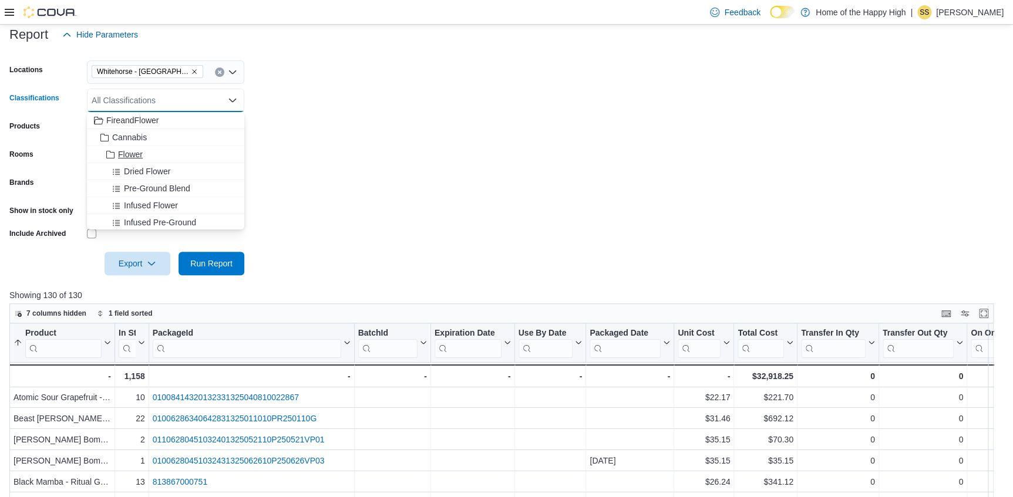
click at [127, 156] on span "Flower" at bounding box center [130, 155] width 25 height 12
click at [231, 277] on div at bounding box center [506, 282] width 994 height 14
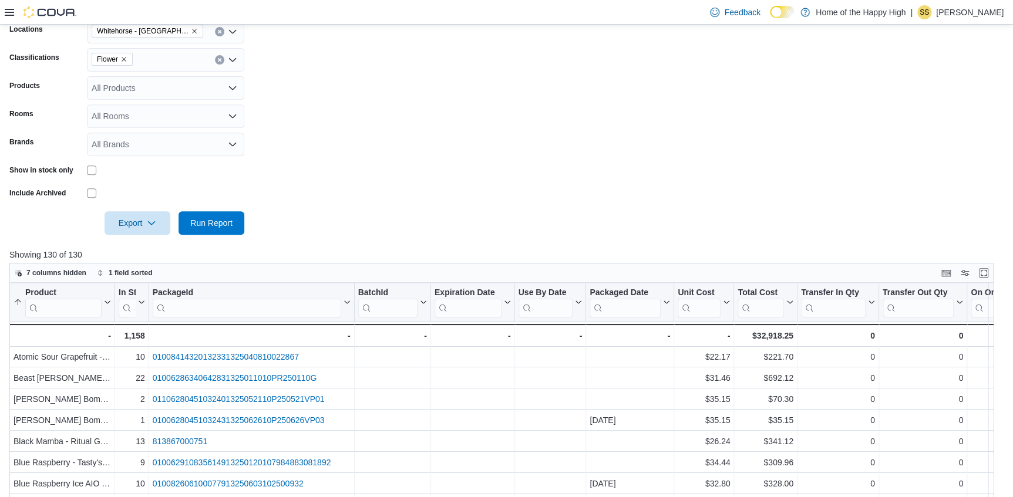
scroll to position [265, 0]
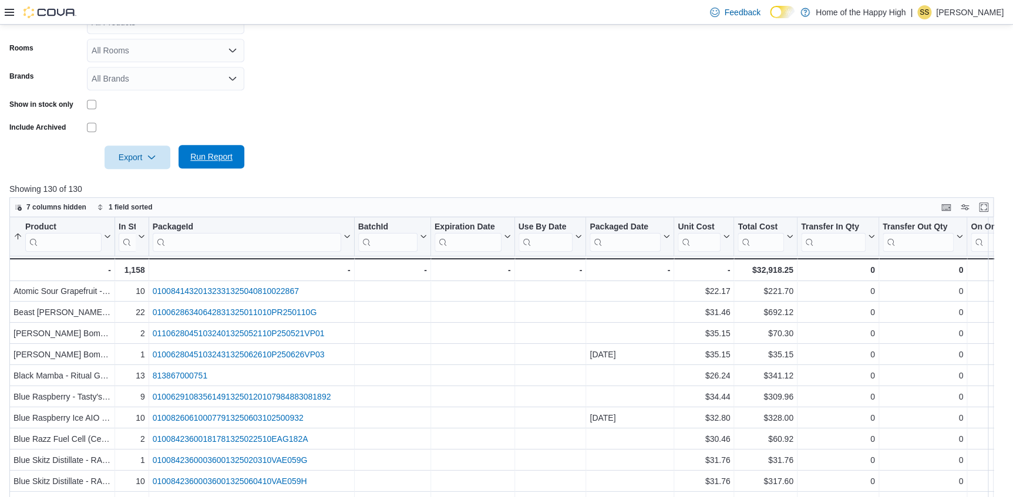
click at [223, 157] on span "Run Report" at bounding box center [211, 157] width 42 height 12
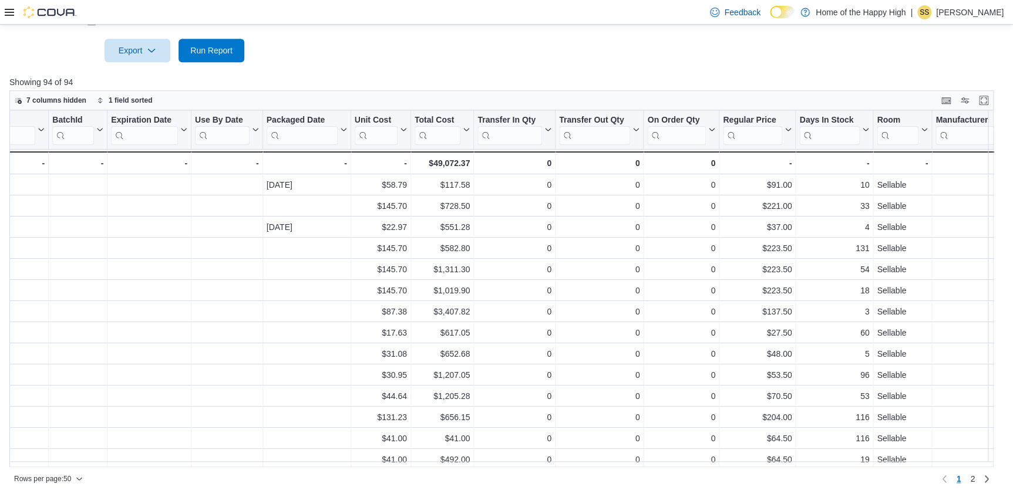
scroll to position [0, 316]
click at [861, 130] on icon at bounding box center [862, 129] width 9 height 7
click at [840, 189] on span "Sort High-Low" at bounding box center [840, 188] width 45 height 9
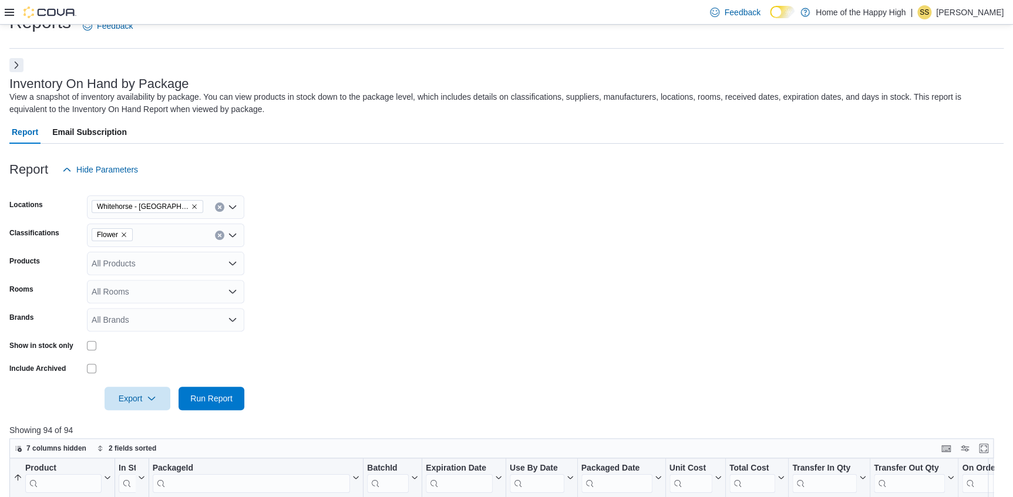
scroll to position [0, 0]
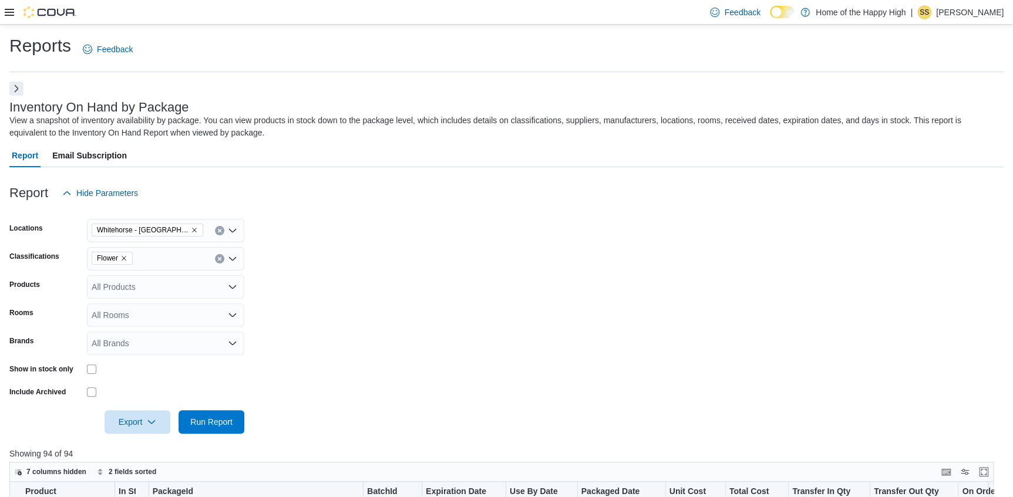
click at [9, 4] on div at bounding box center [41, 12] width 72 height 24
click at [6, 14] on icon at bounding box center [9, 12] width 9 height 9
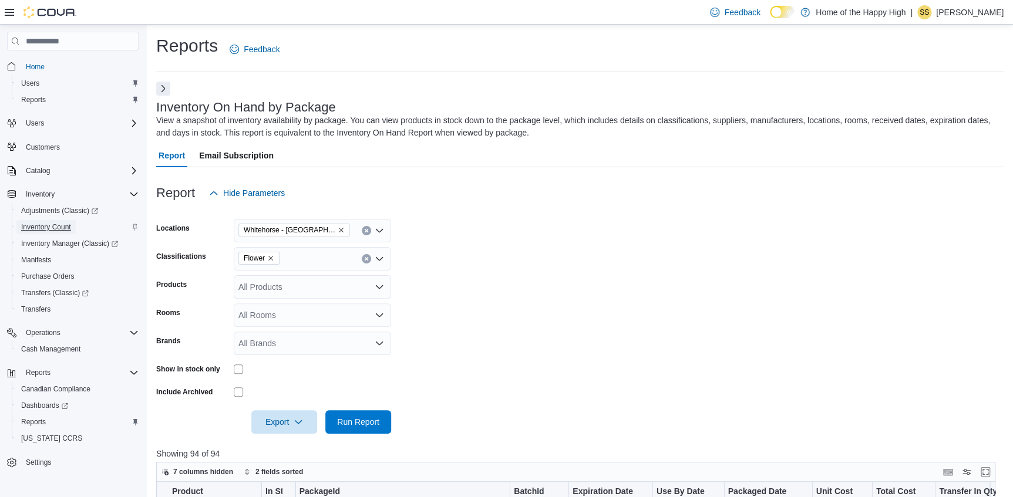
click at [58, 226] on span "Inventory Count" at bounding box center [46, 226] width 50 height 9
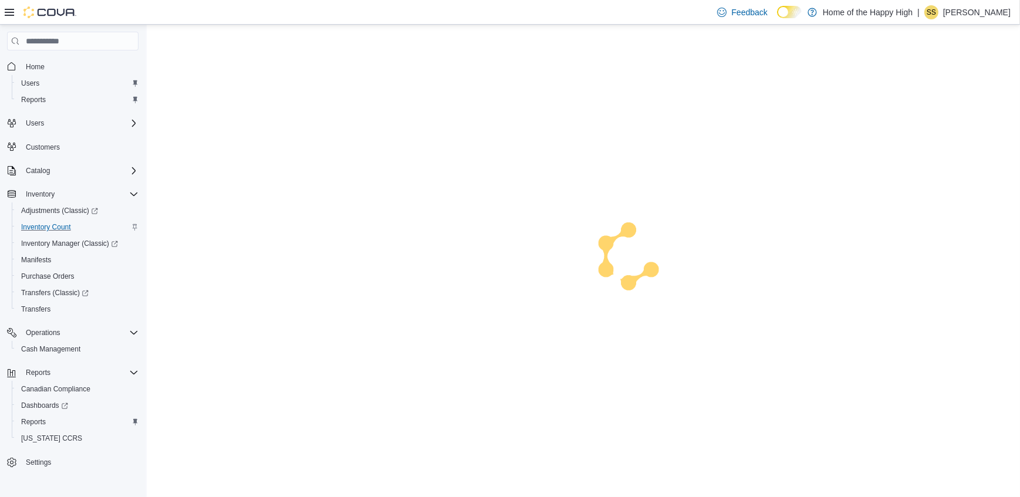
click at [10, 14] on icon at bounding box center [9, 12] width 9 height 9
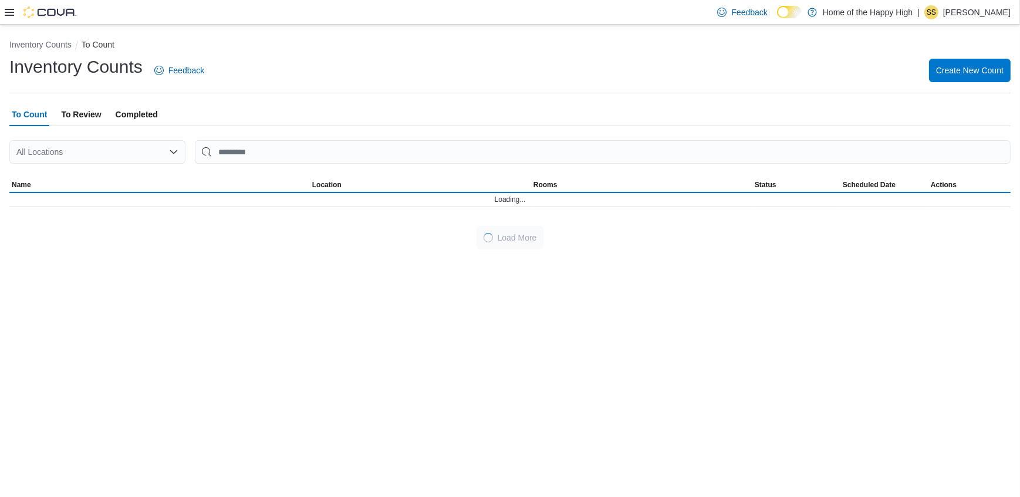
click at [147, 106] on span "Completed" at bounding box center [137, 114] width 42 height 23
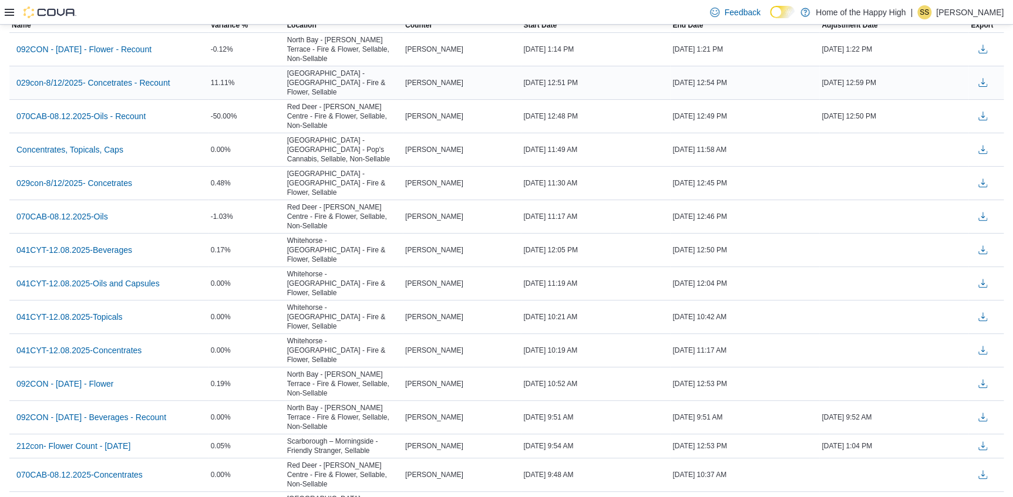
scroll to position [106, 0]
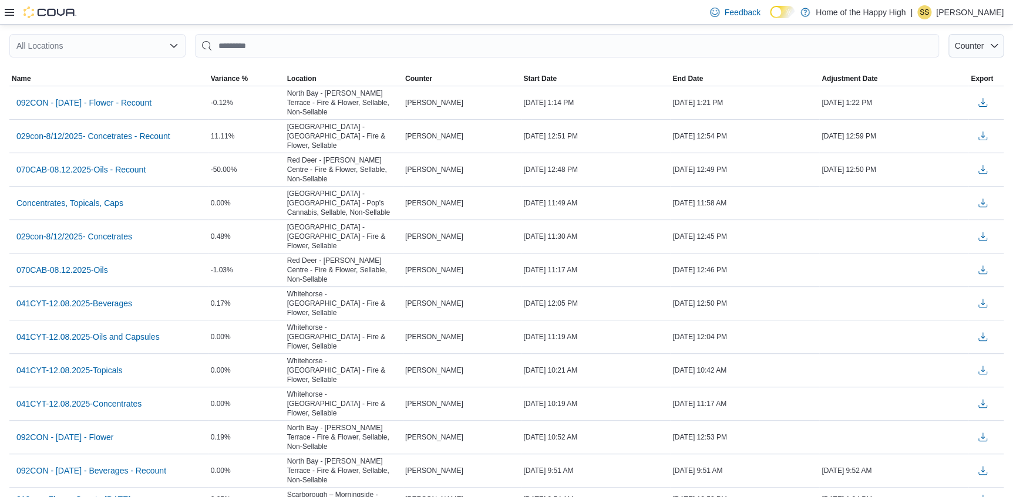
click at [173, 48] on icon "Open list of options" at bounding box center [173, 45] width 9 height 9
type input "***"
click at [138, 66] on span "Whitehorse - Chilkoot Centre - Fire & Flower" at bounding box center [167, 66] width 191 height 12
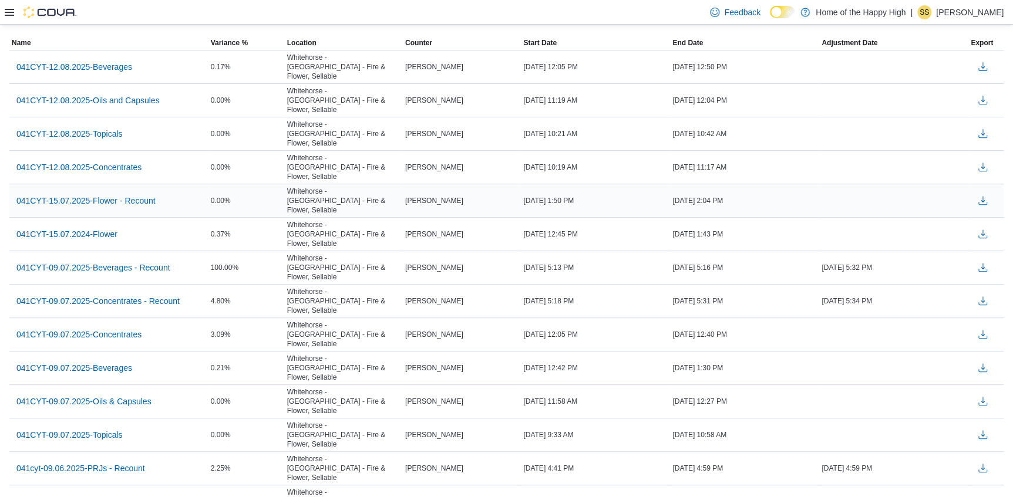
scroll to position [160, 0]
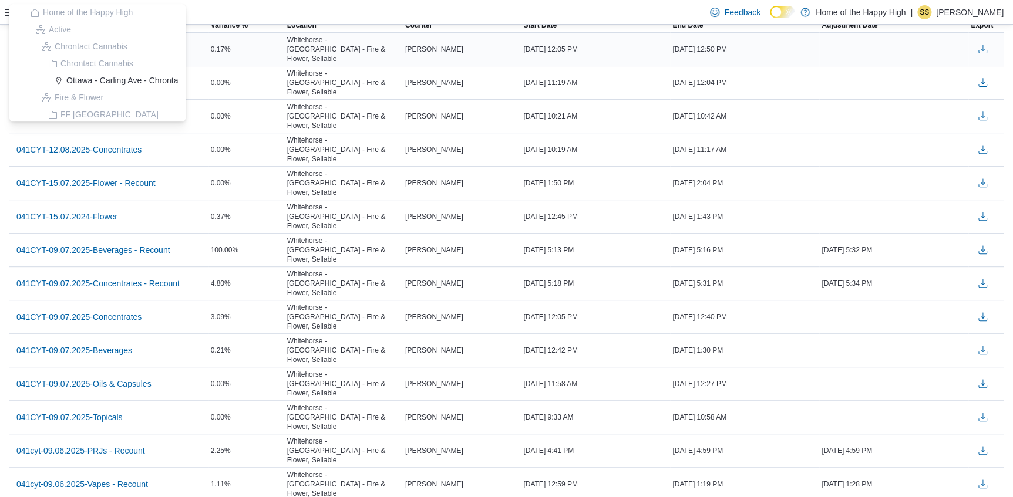
click at [245, 53] on td "0.17%" at bounding box center [246, 49] width 76 height 33
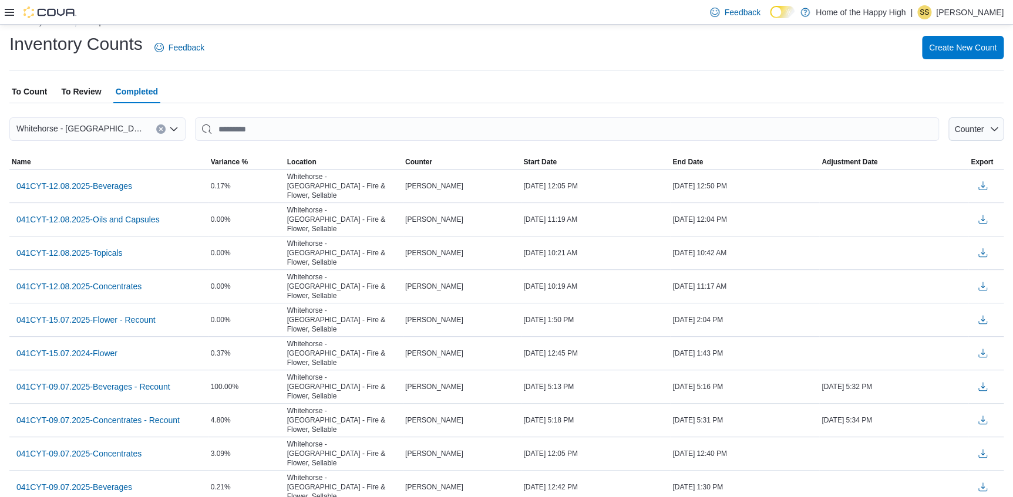
scroll to position [0, 0]
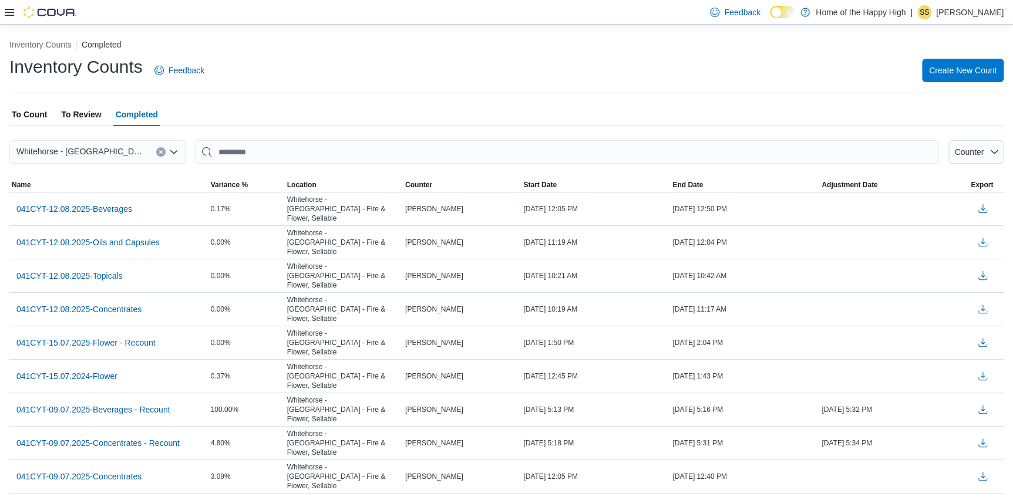
drag, startPoint x: 33, startPoint y: 120, endPoint x: 45, endPoint y: 106, distance: 18.7
click at [33, 119] on span "To Count" at bounding box center [29, 114] width 35 height 23
